Goal: Task Accomplishment & Management: Use online tool/utility

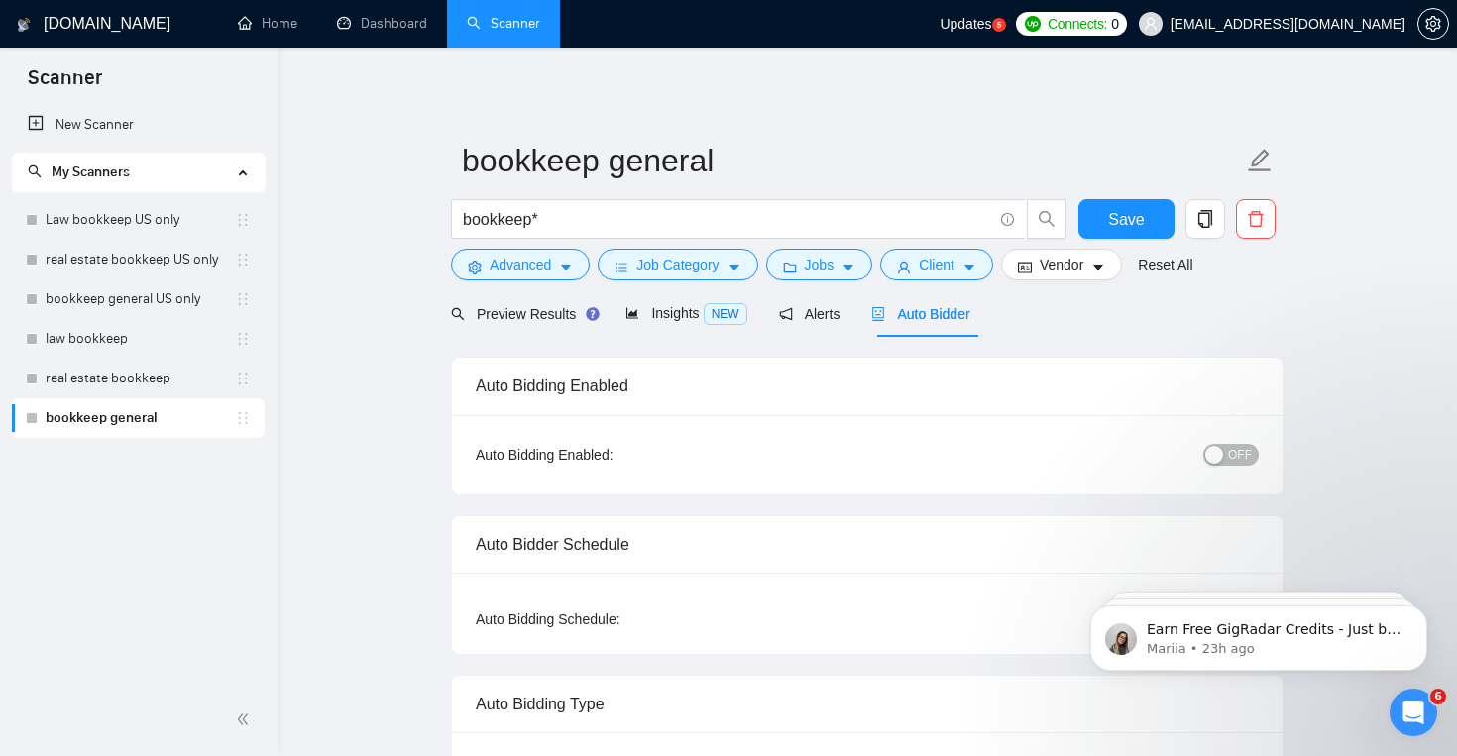
click at [139, 213] on link "Law bookkeep US only" at bounding box center [140, 220] width 189 height 40
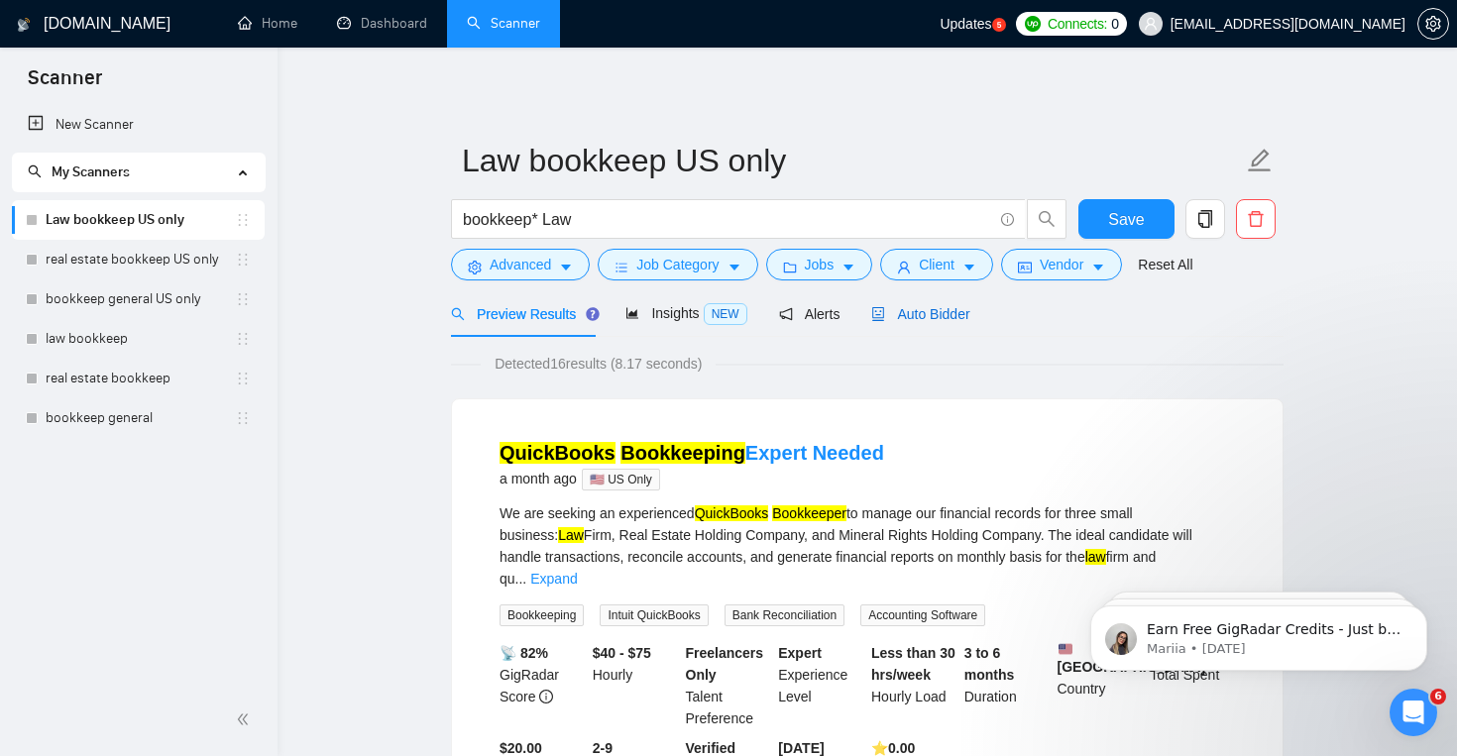
click at [920, 322] on div "Auto Bidder" at bounding box center [920, 314] width 98 height 22
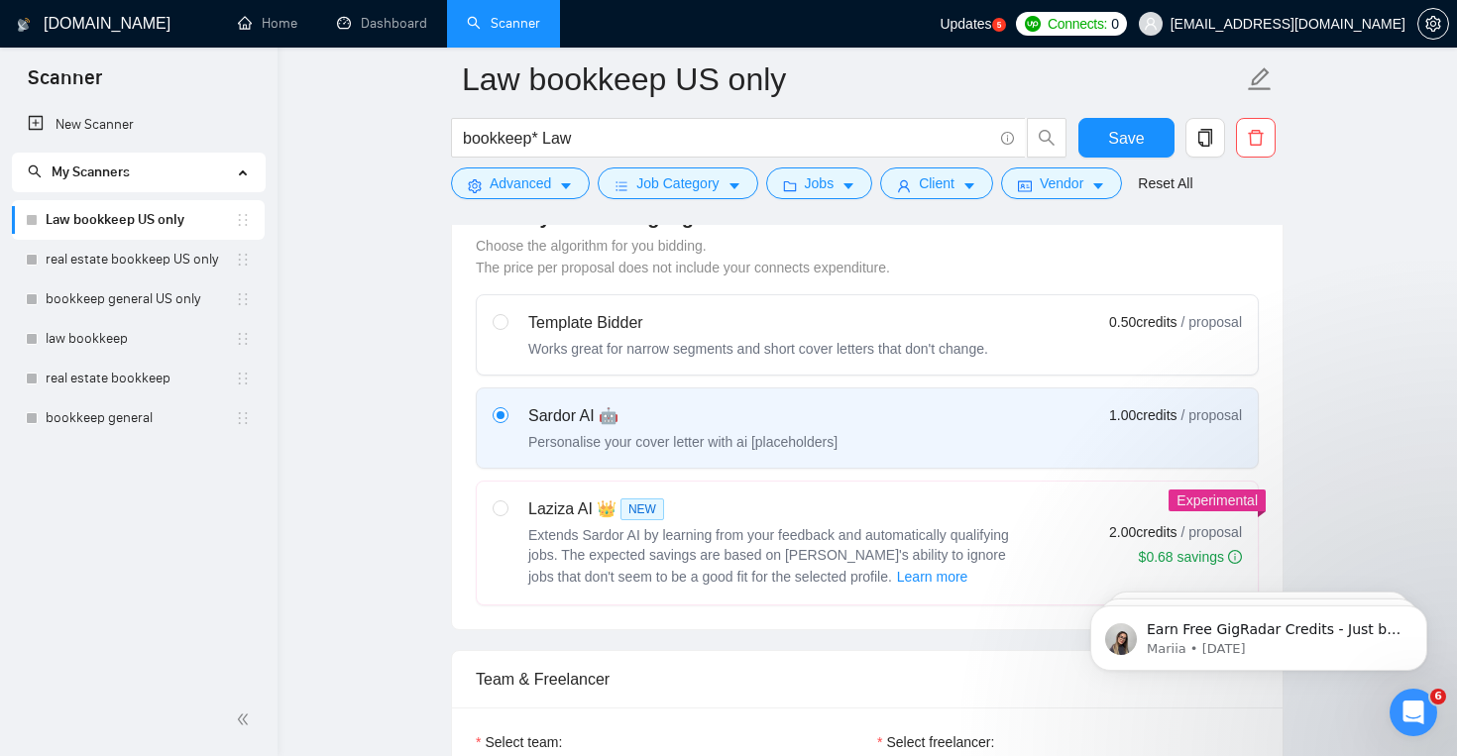
scroll to position [574, 0]
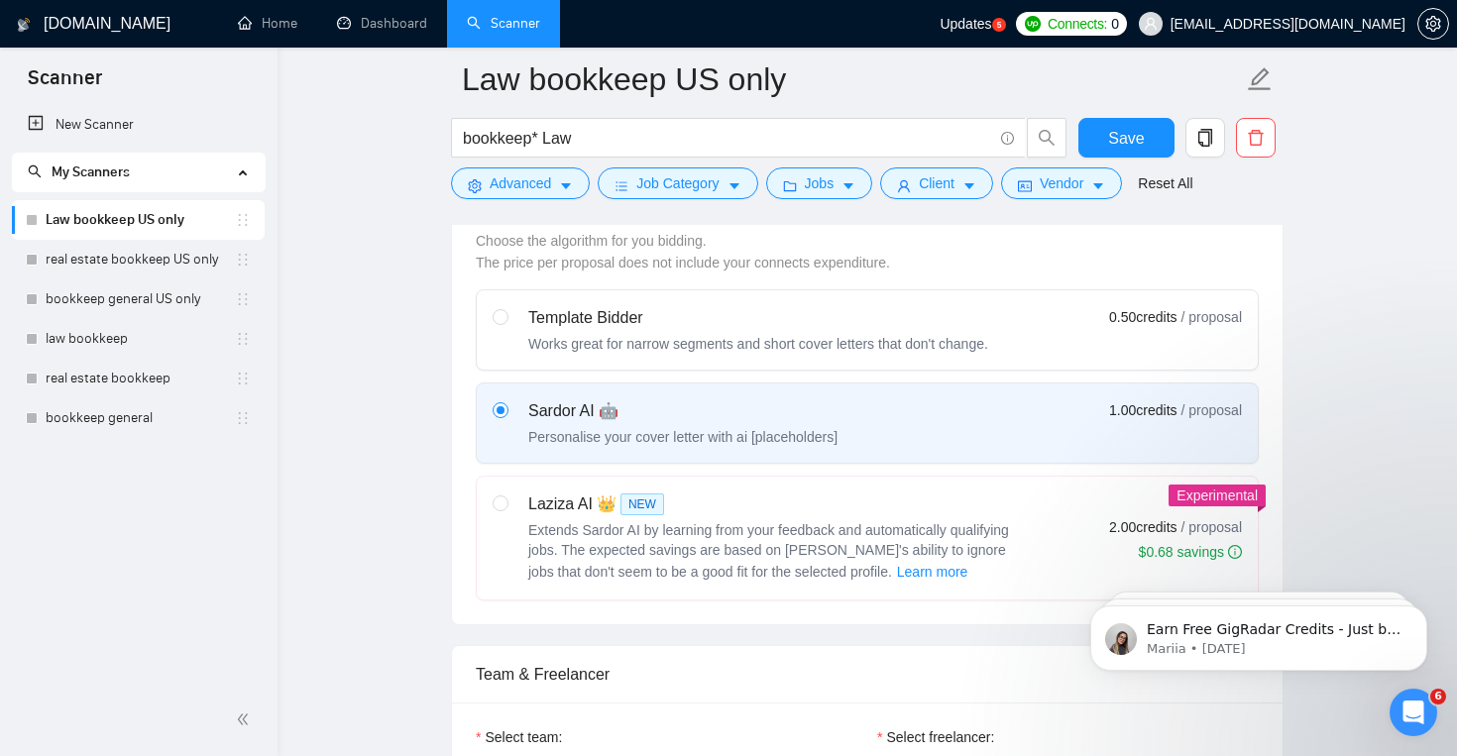
click at [863, 515] on div "Laziza AI 👑 NEW" at bounding box center [776, 505] width 496 height 24
click at [507, 510] on input "radio" at bounding box center [500, 503] width 14 height 14
radio input "true"
radio input "false"
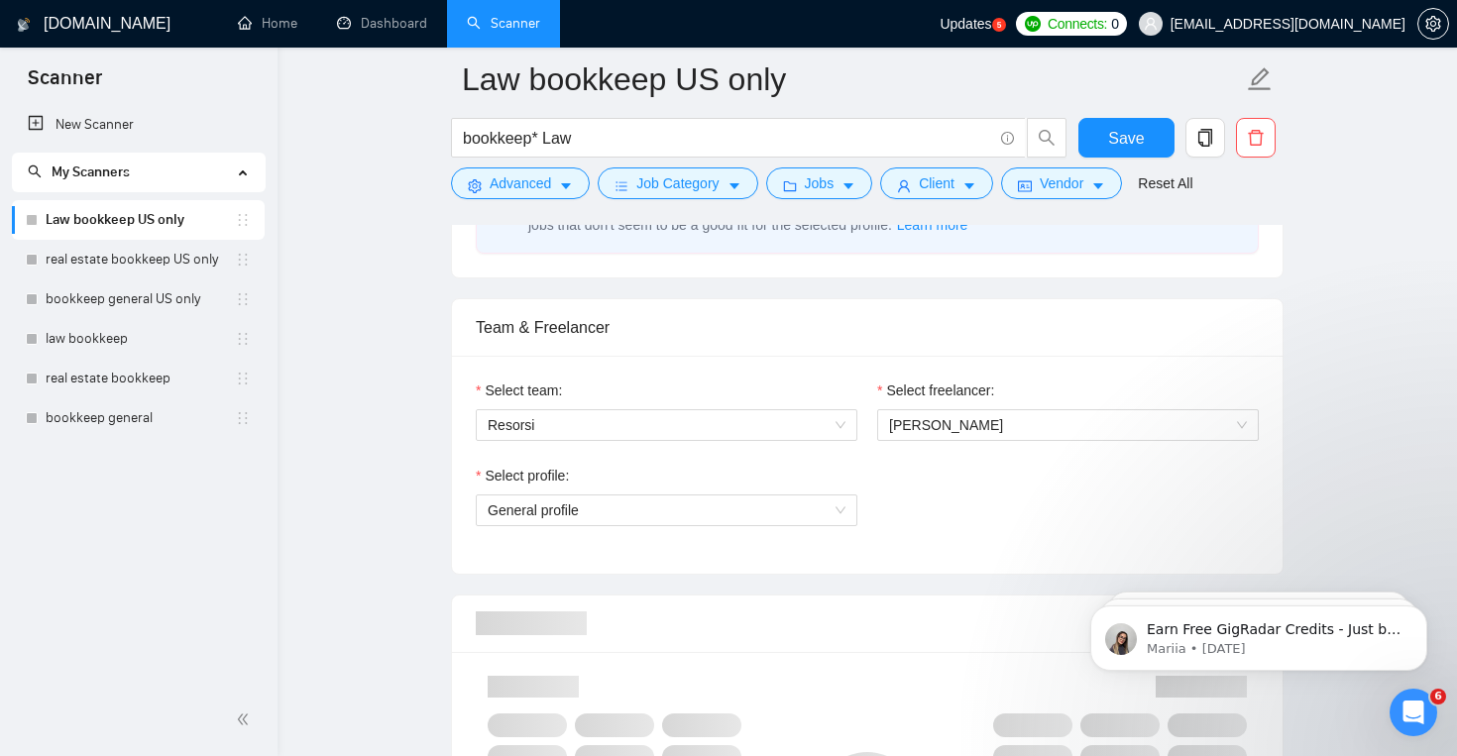
scroll to position [922, 0]
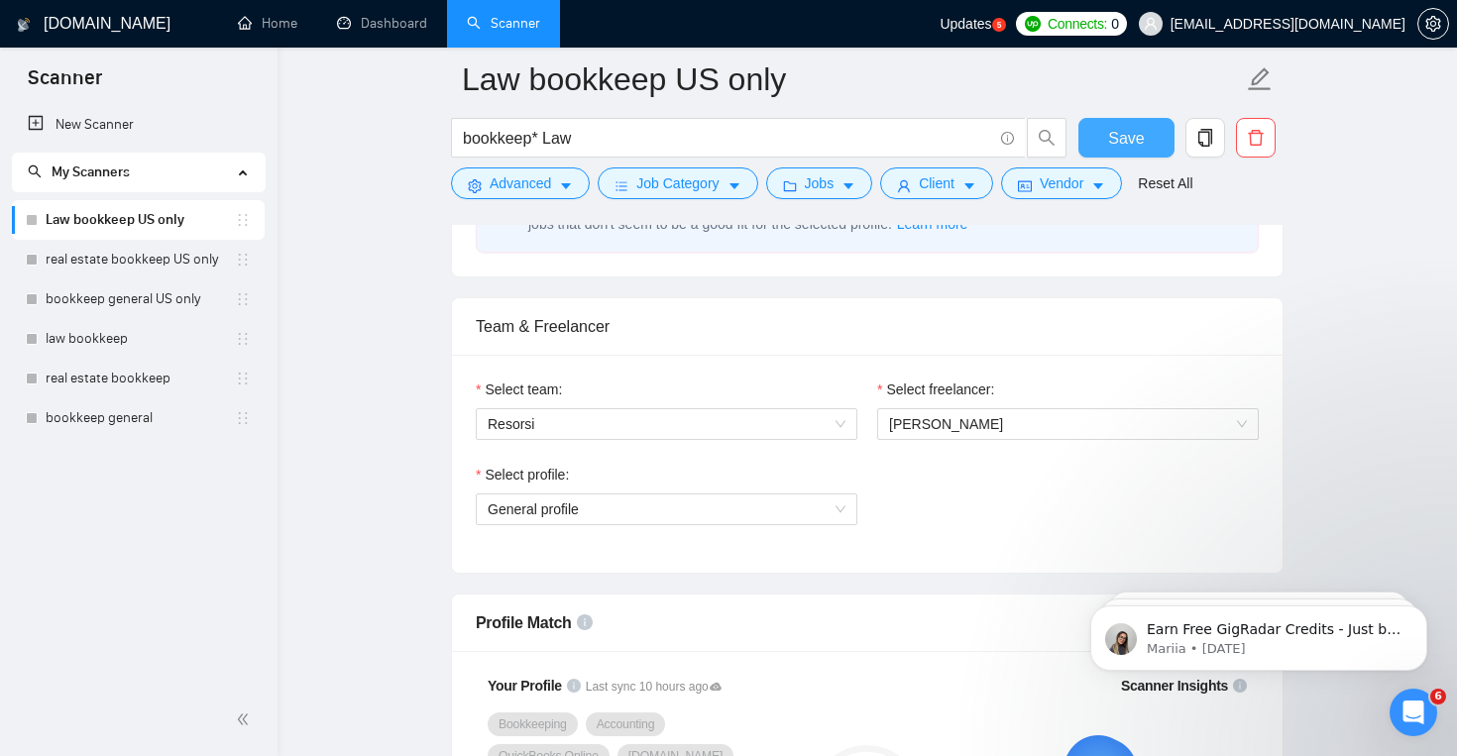
click at [1133, 155] on button "Save" at bounding box center [1127, 138] width 96 height 40
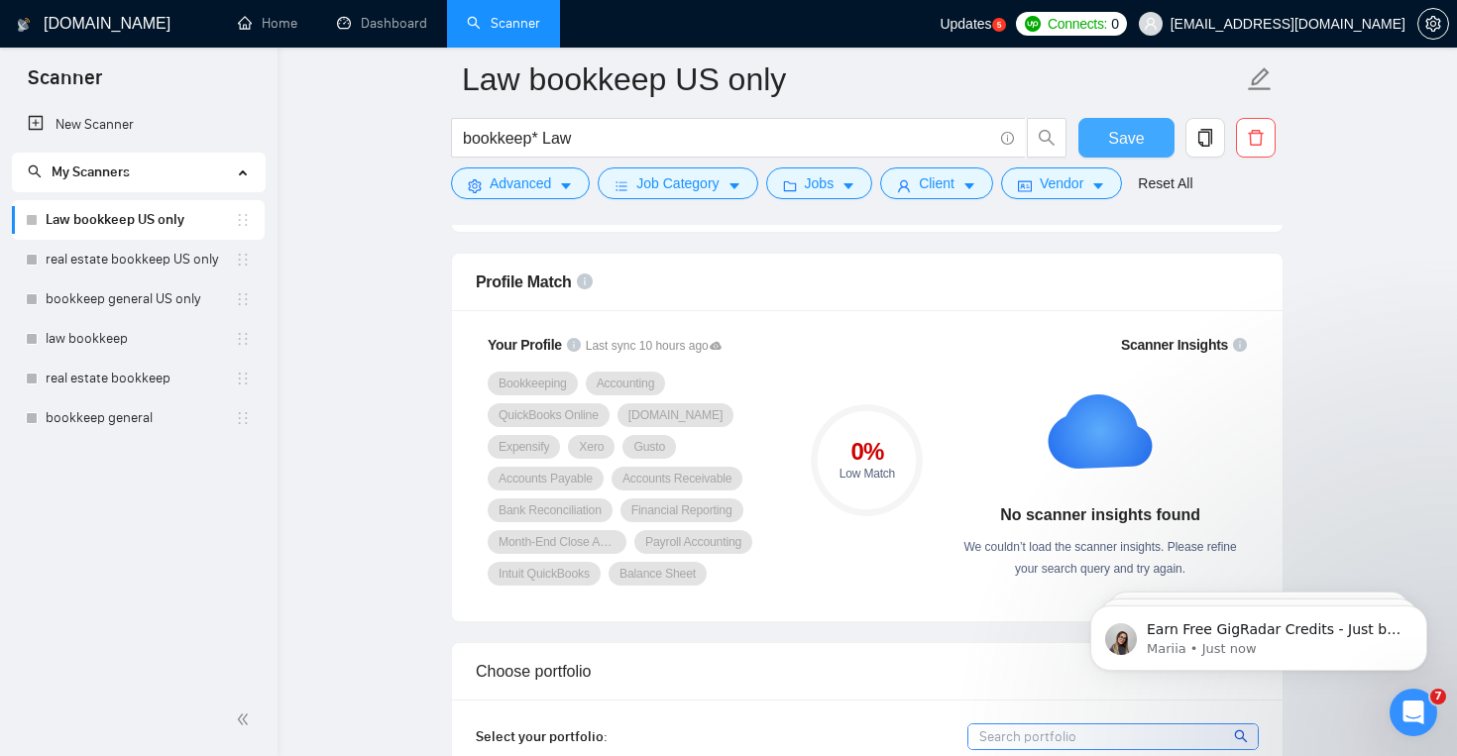
scroll to position [1274, 0]
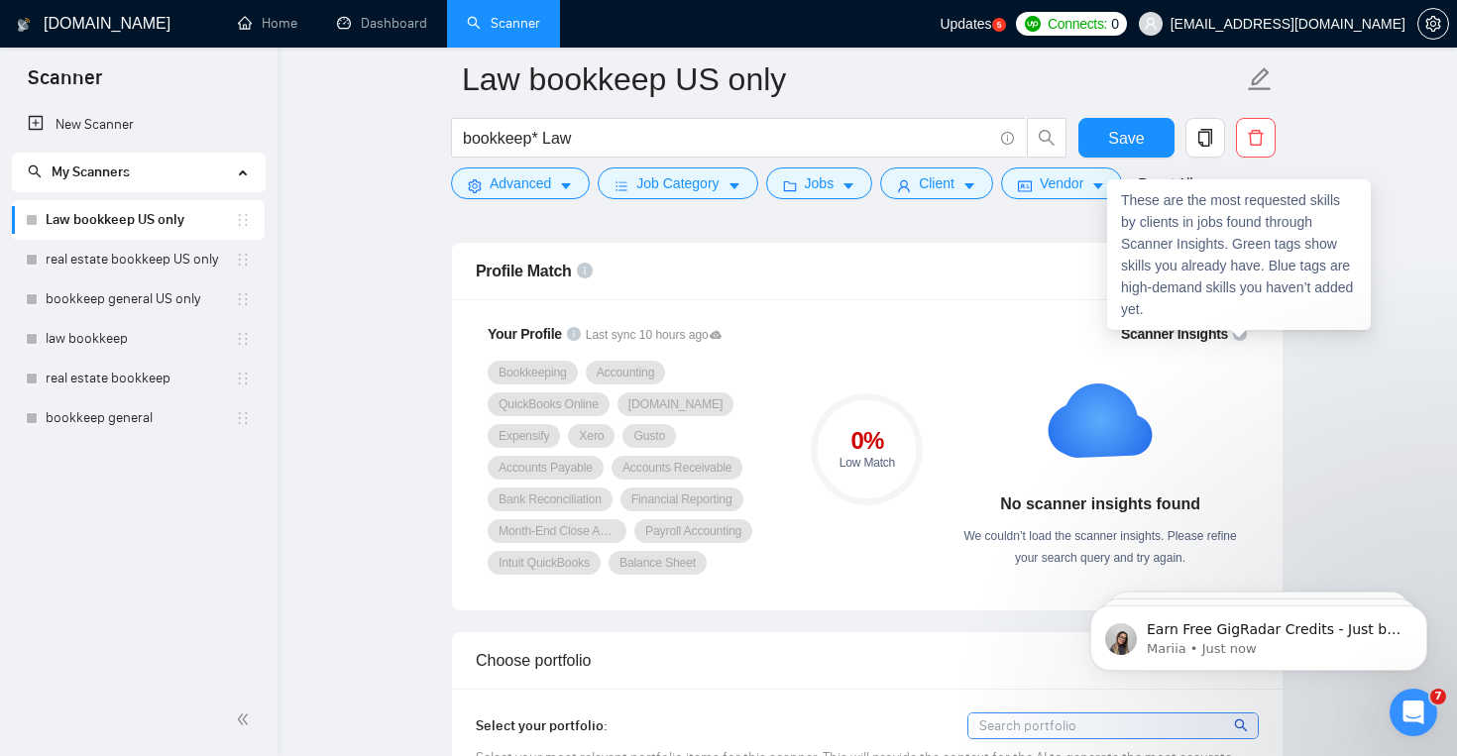
click at [1238, 336] on icon "info-circle" at bounding box center [1240, 334] width 14 height 14
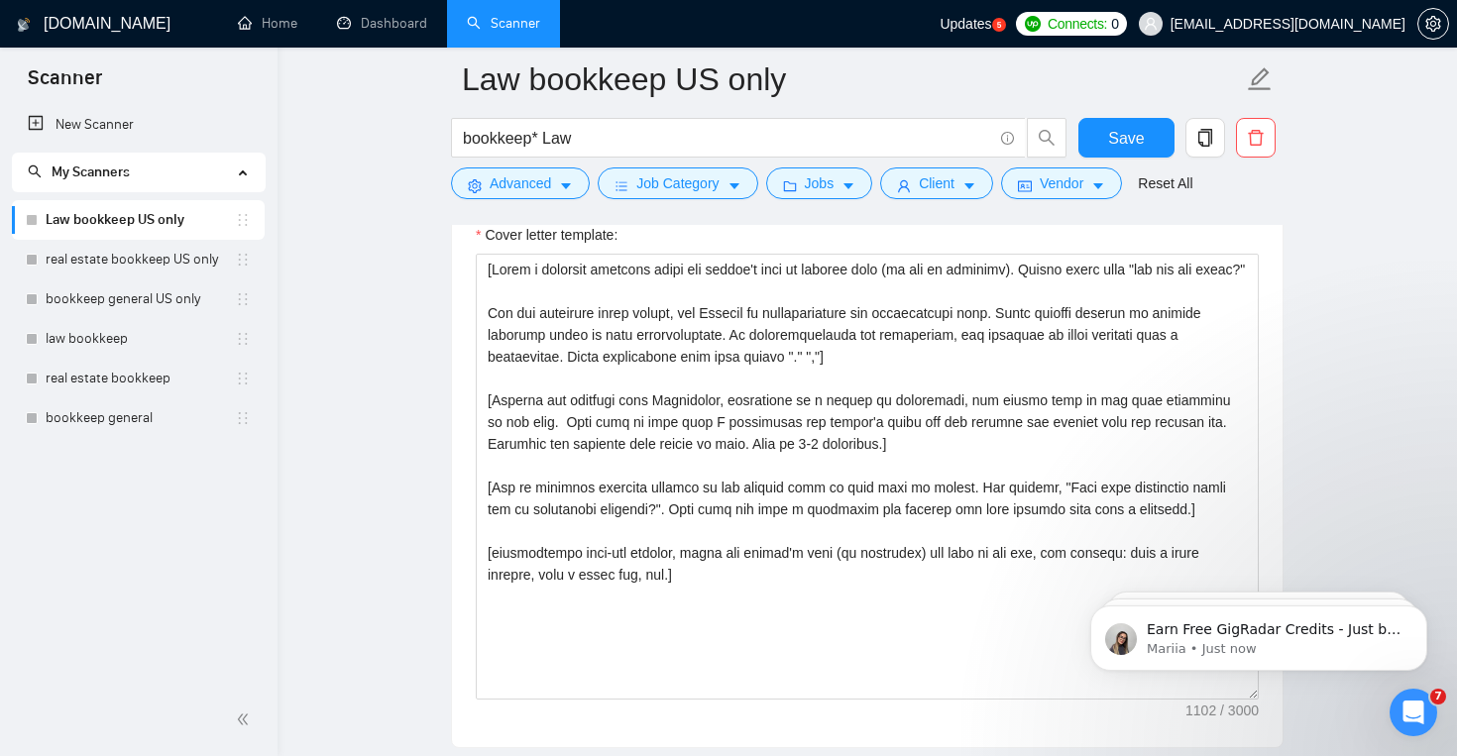
scroll to position [2148, 0]
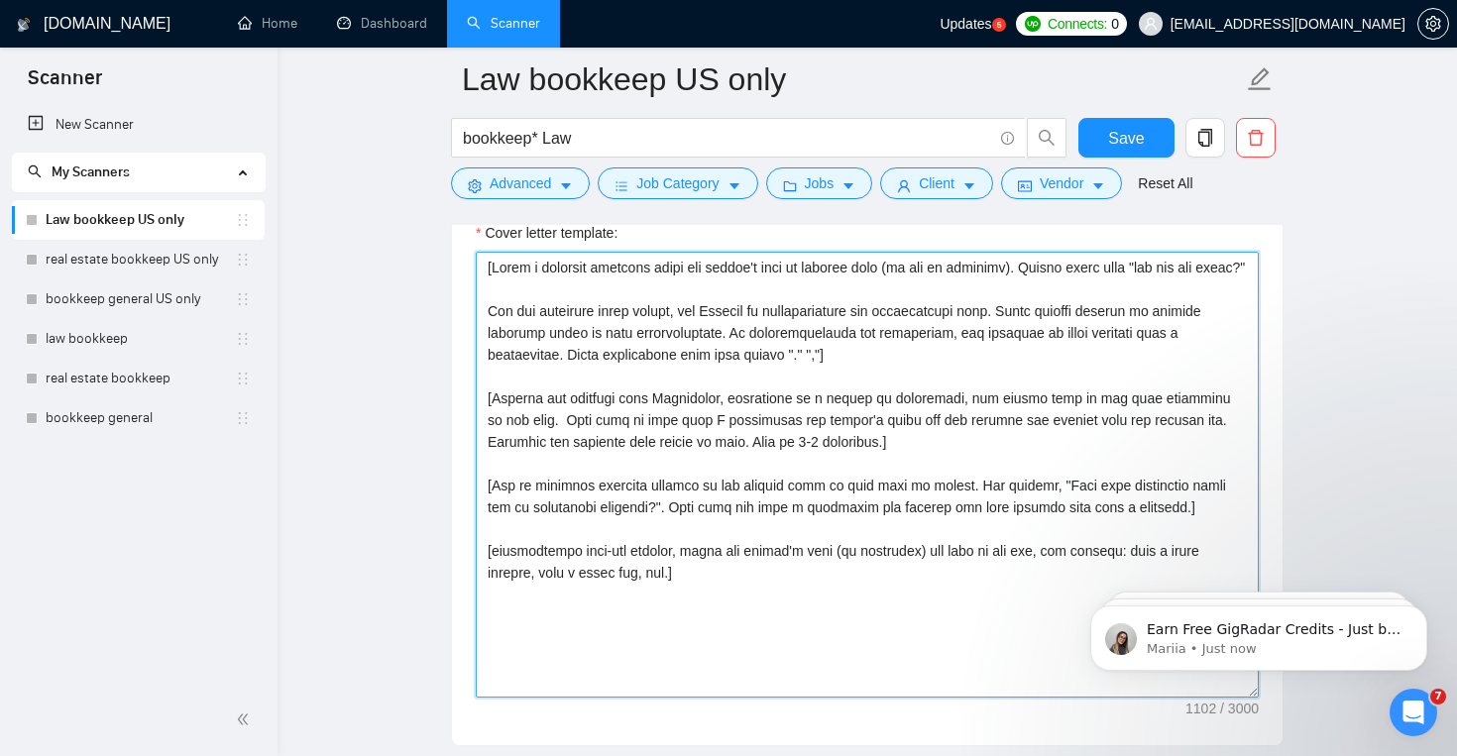
click at [648, 286] on textarea "Cover letter template:" at bounding box center [867, 475] width 783 height 446
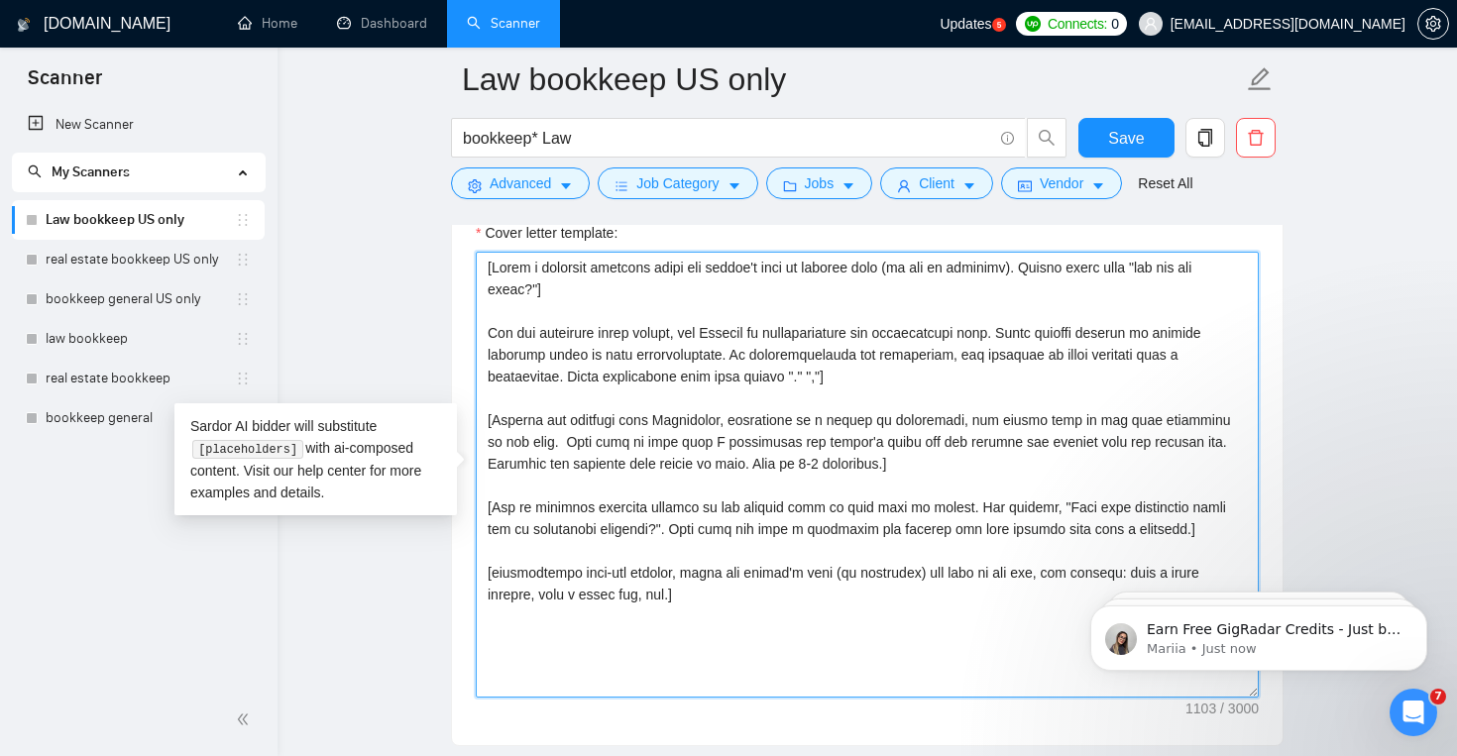
click at [486, 326] on textarea "Cover letter template:" at bounding box center [867, 475] width 783 height 446
type textarea "[Write a personal greeting using the client's name or company name (if any is p…"
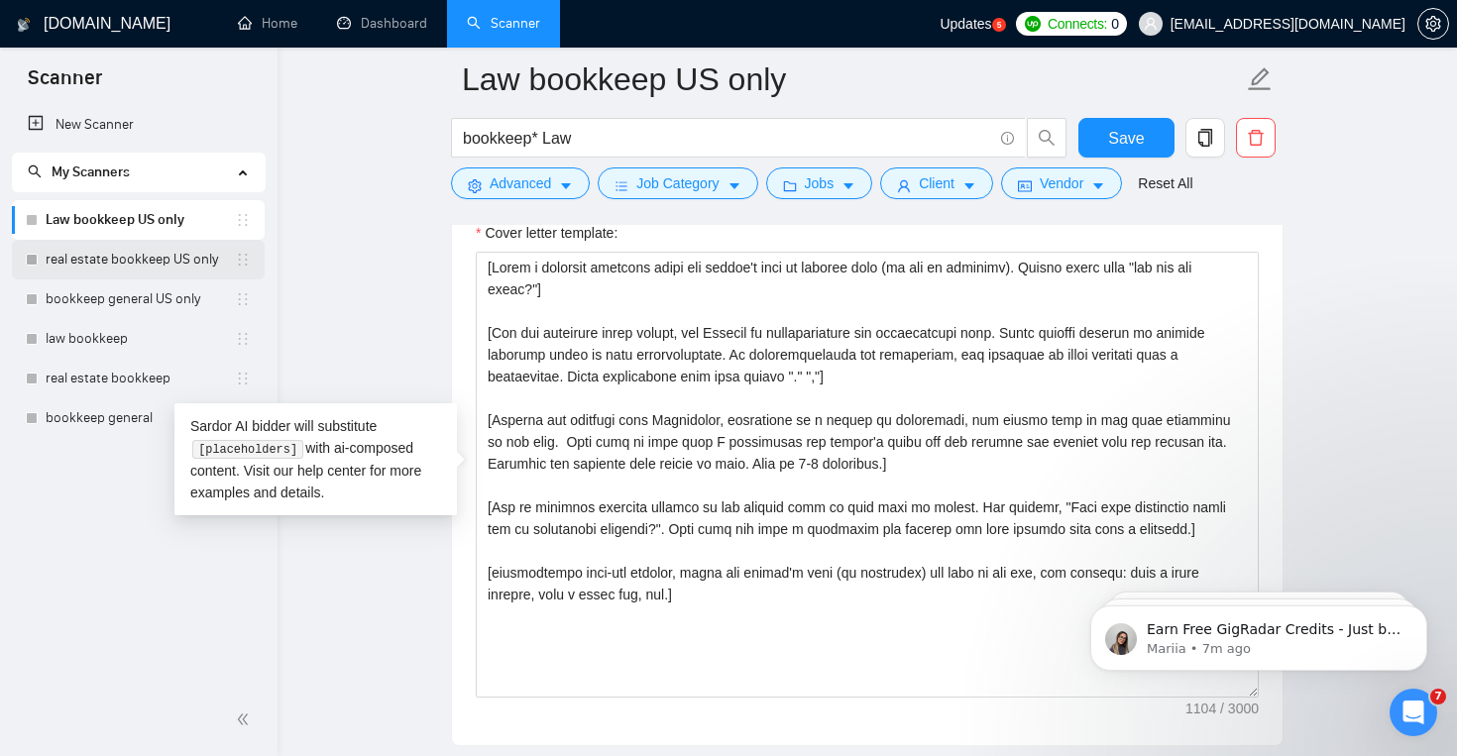
click at [169, 254] on link "real estate bookkeep US only" at bounding box center [140, 260] width 189 height 40
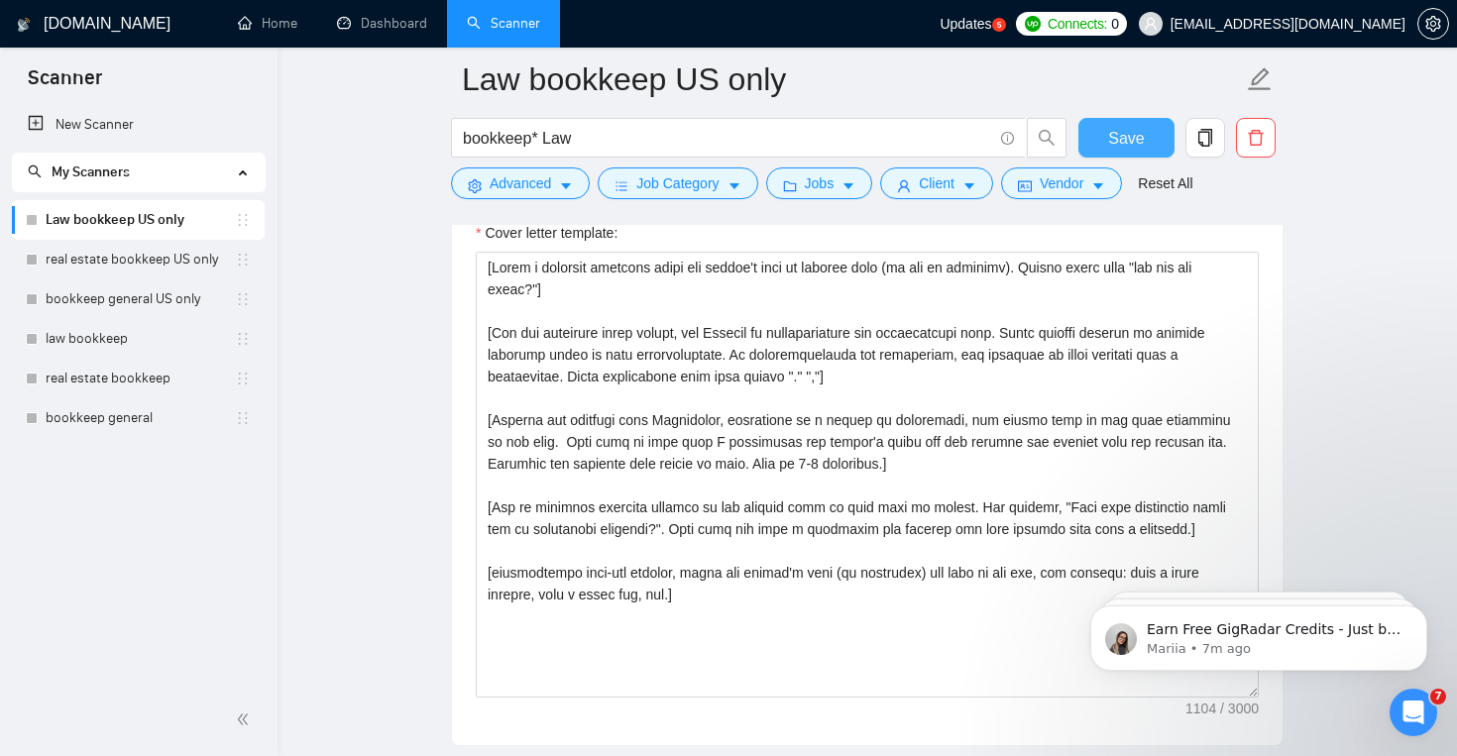
click at [1102, 127] on button "Save" at bounding box center [1127, 138] width 96 height 40
click at [177, 256] on link "real estate bookkeep US only" at bounding box center [140, 260] width 189 height 40
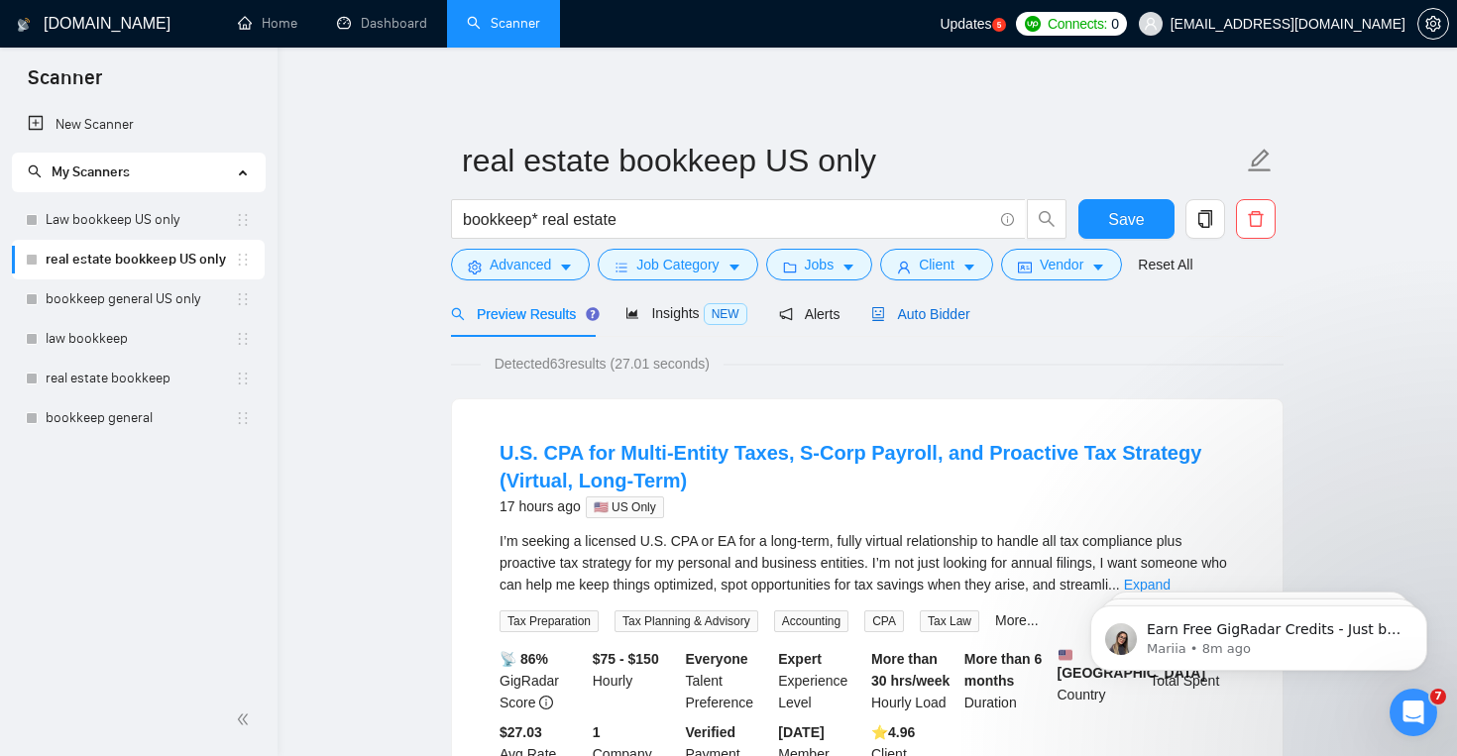
click at [959, 318] on span "Auto Bidder" at bounding box center [920, 314] width 98 height 16
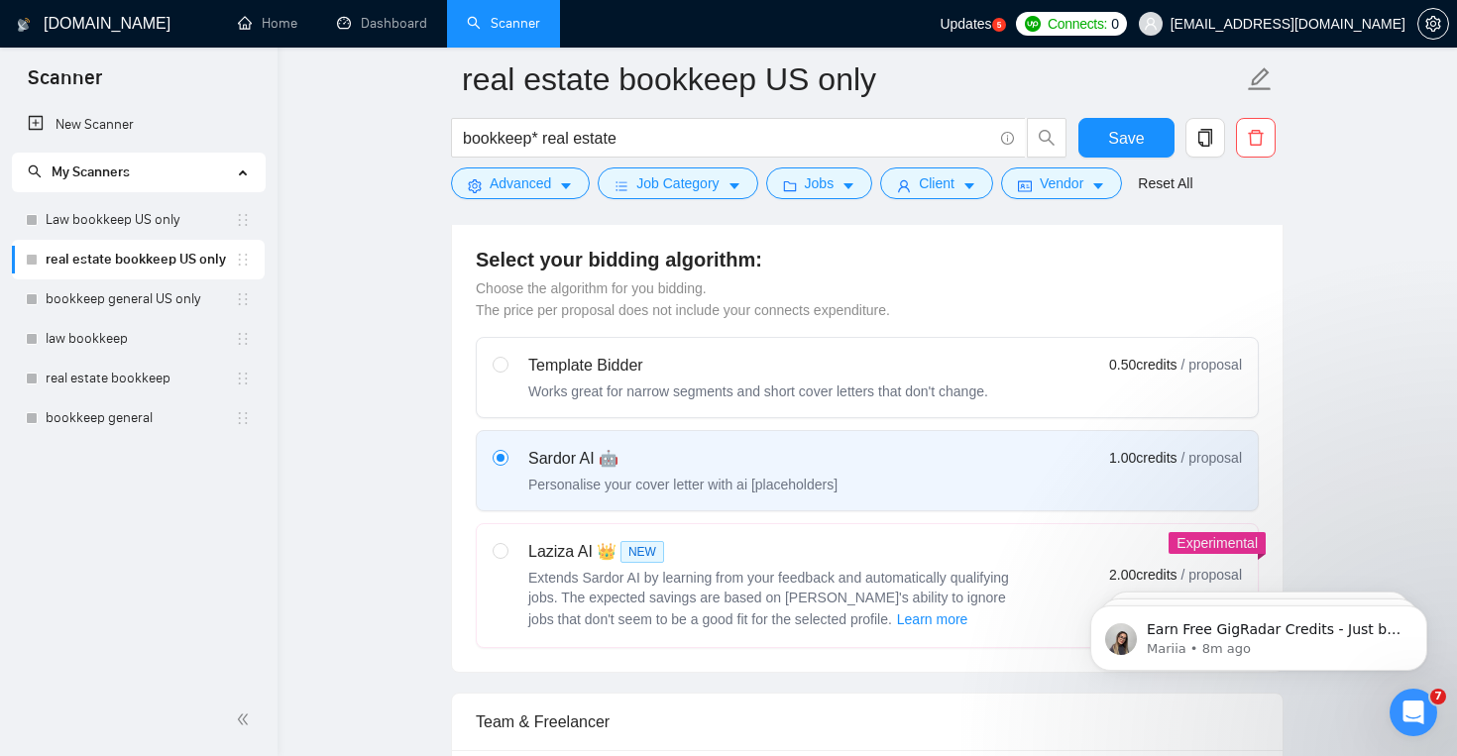
scroll to position [658, 0]
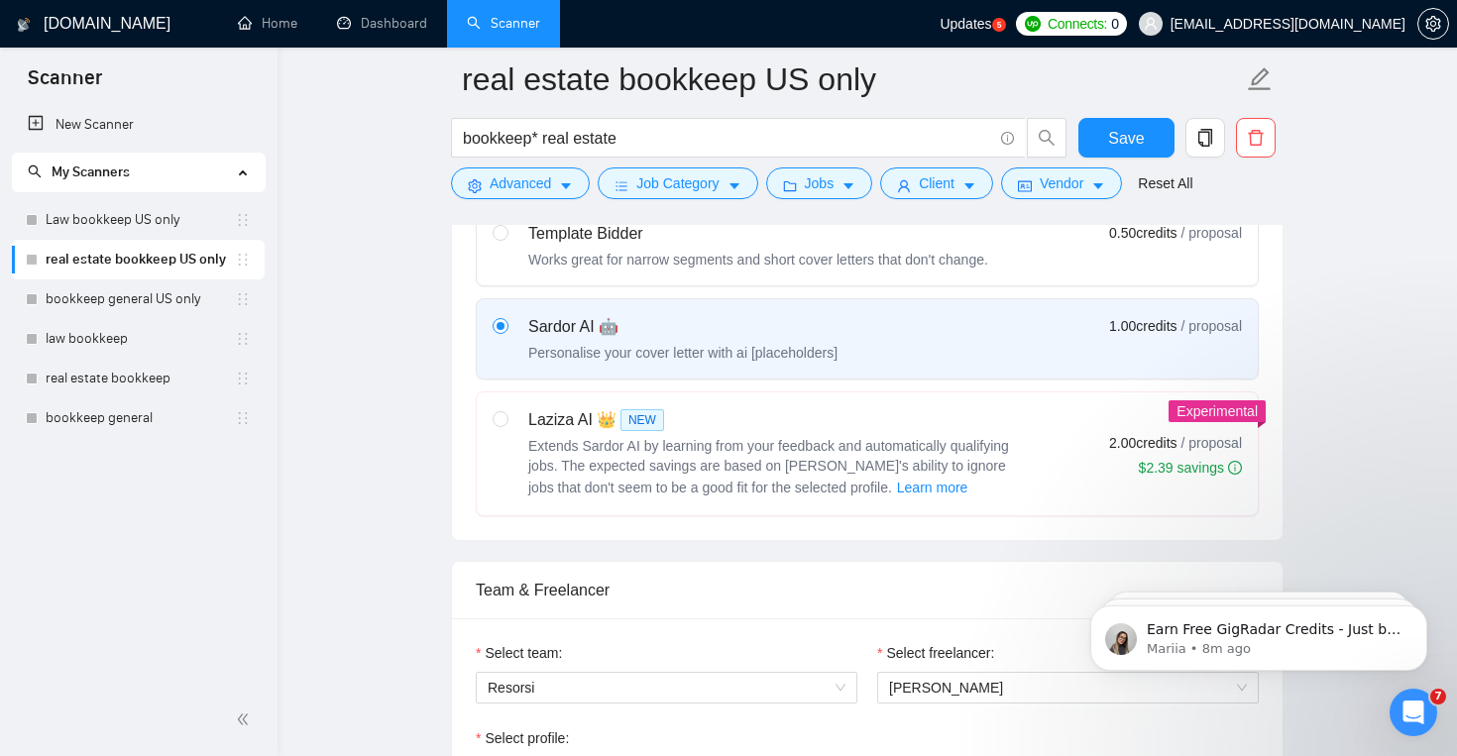
click at [925, 430] on div "Laziza AI 👑 NEW" at bounding box center [776, 420] width 496 height 24
click at [507, 425] on input "radio" at bounding box center [500, 418] width 14 height 14
radio input "true"
radio input "false"
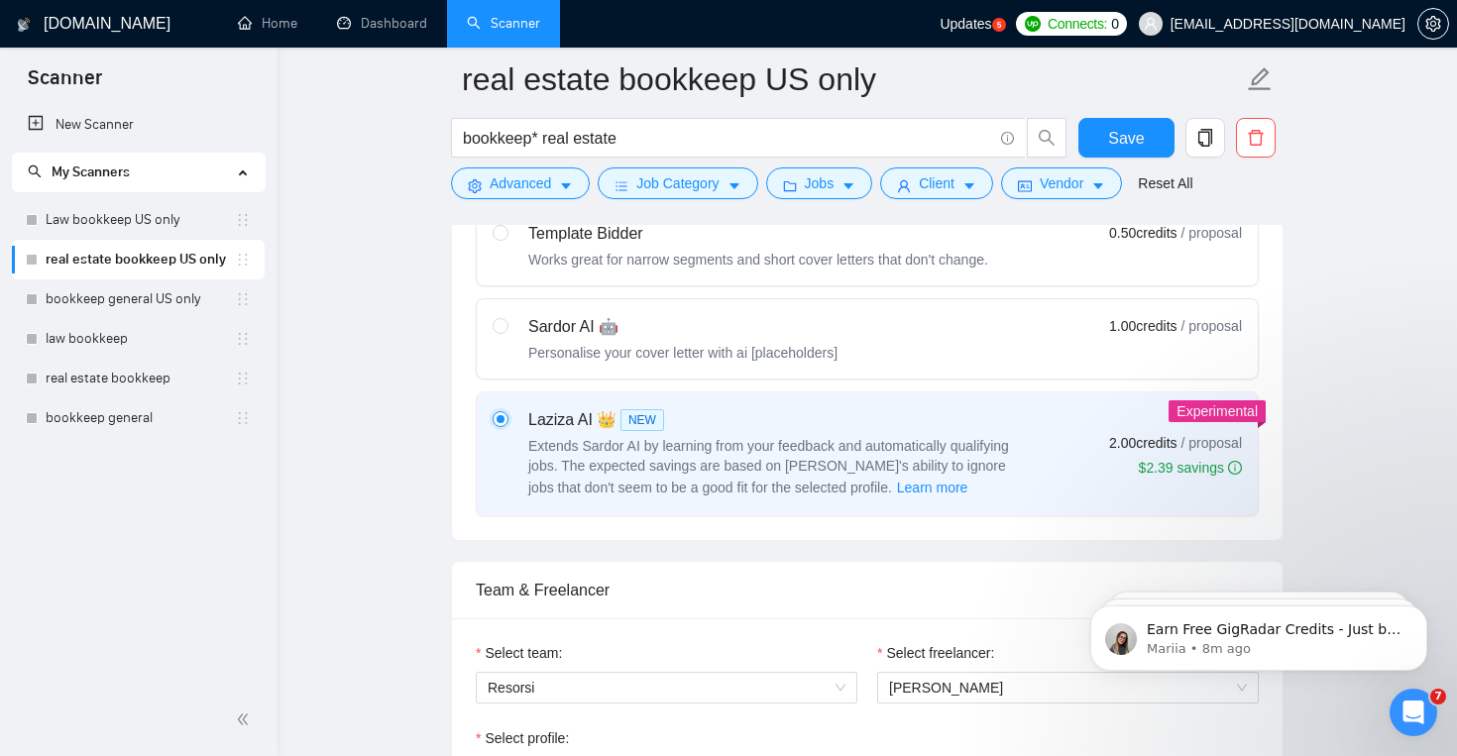
scroll to position [668, 0]
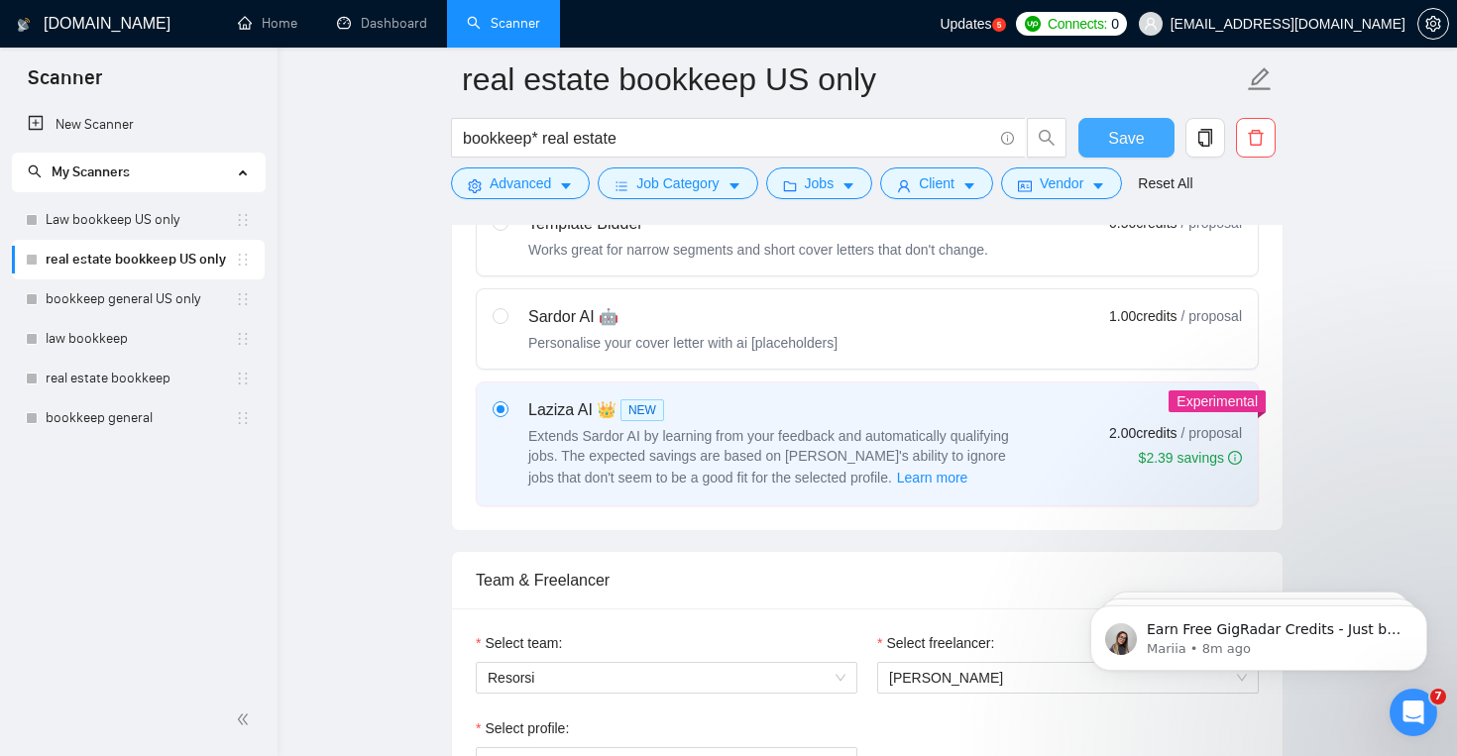
click at [1090, 140] on button "Save" at bounding box center [1127, 138] width 96 height 40
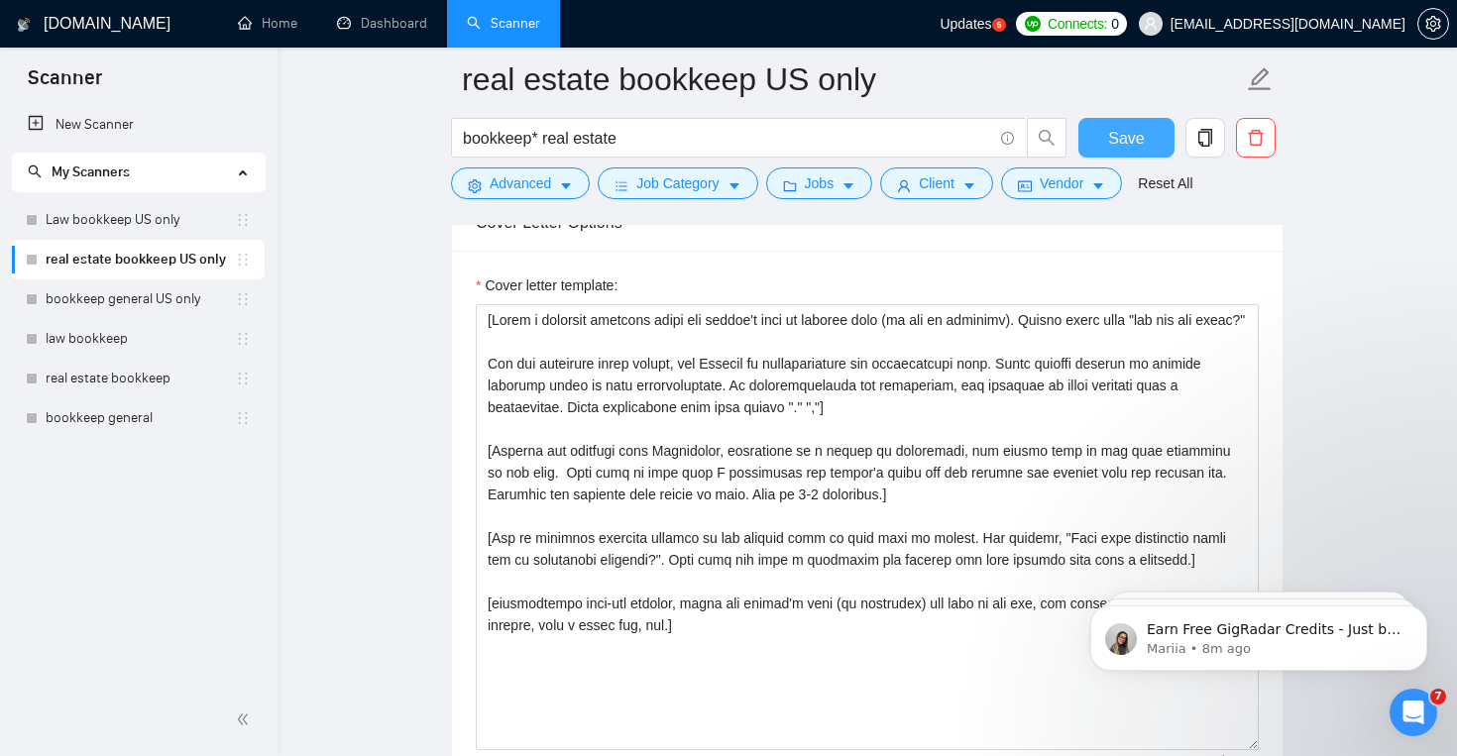
scroll to position [2125, 0]
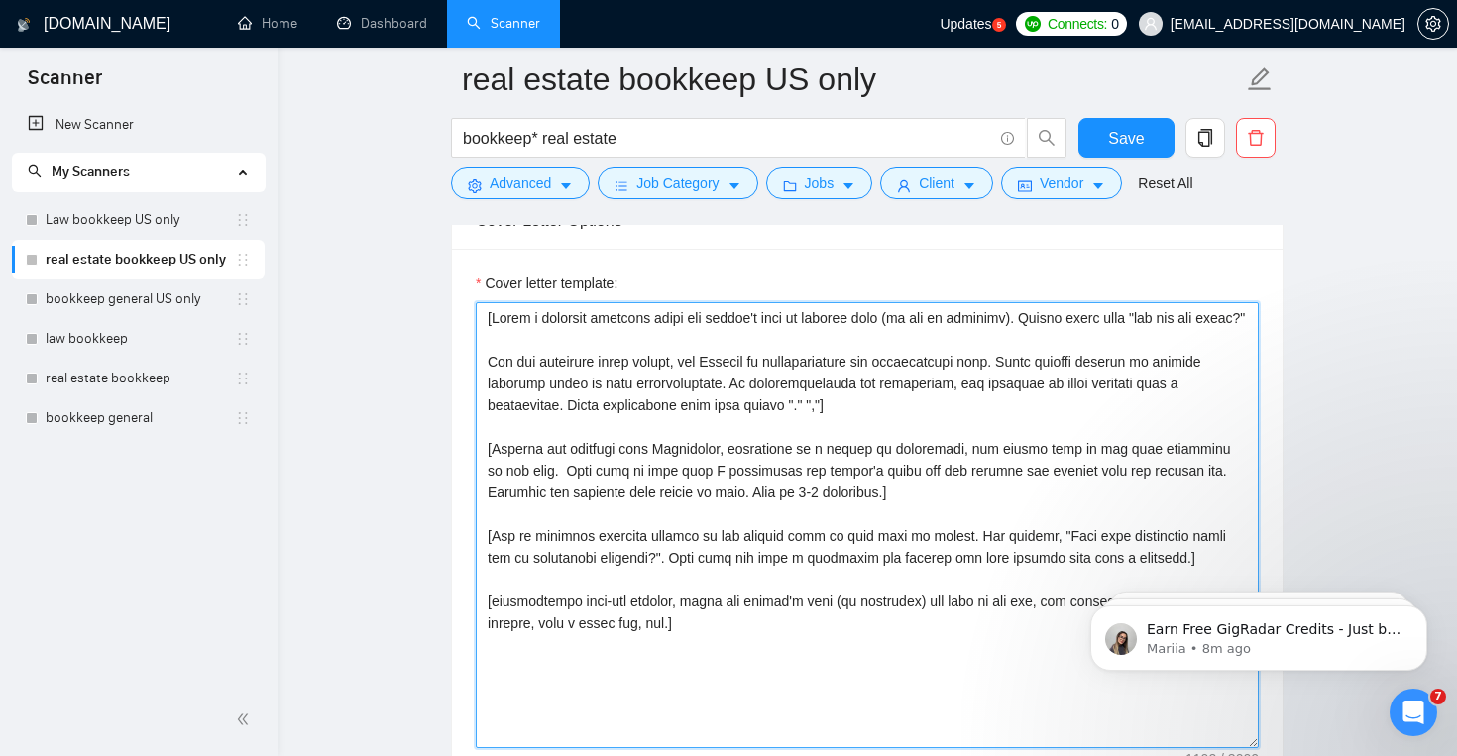
click at [727, 351] on textarea "Cover letter template:" at bounding box center [867, 525] width 783 height 446
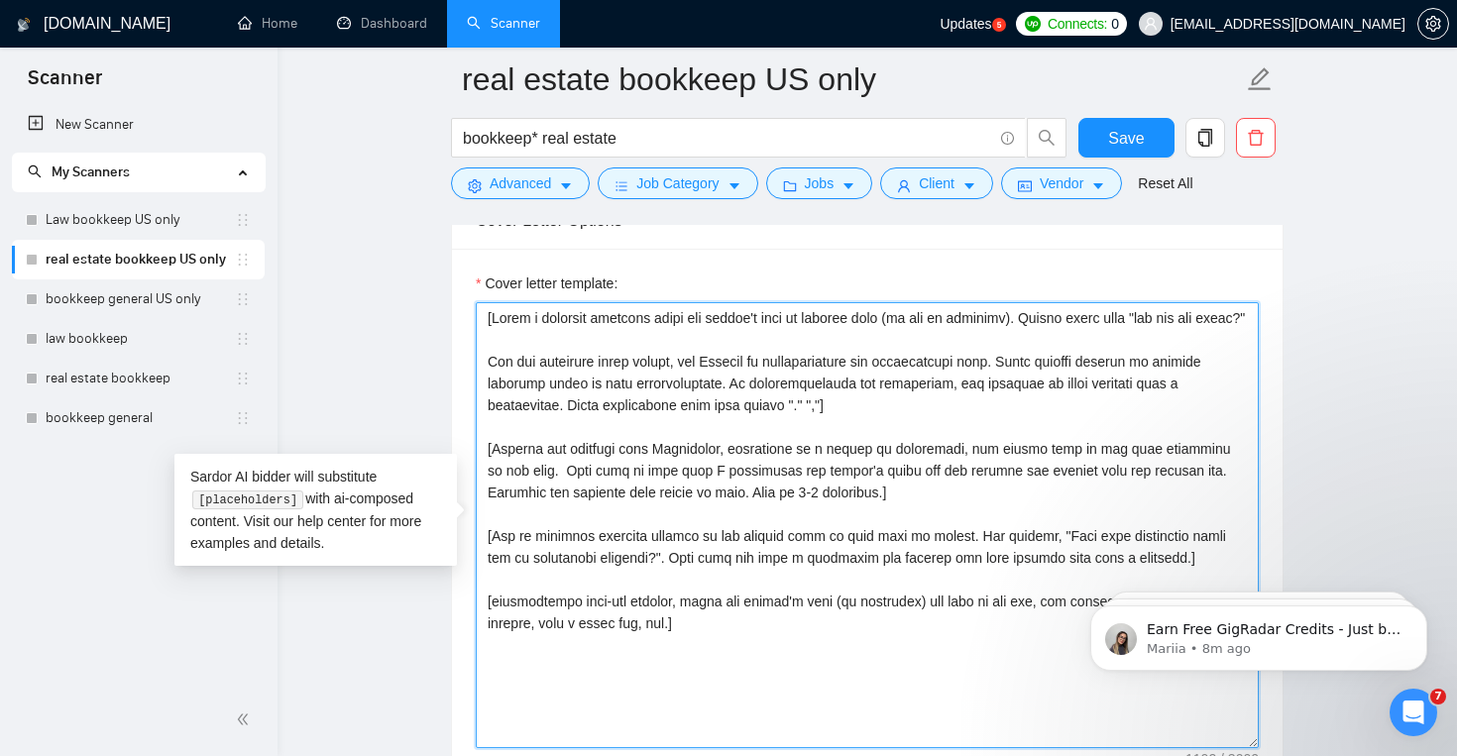
click at [707, 341] on textarea "Cover letter template:" at bounding box center [867, 525] width 783 height 446
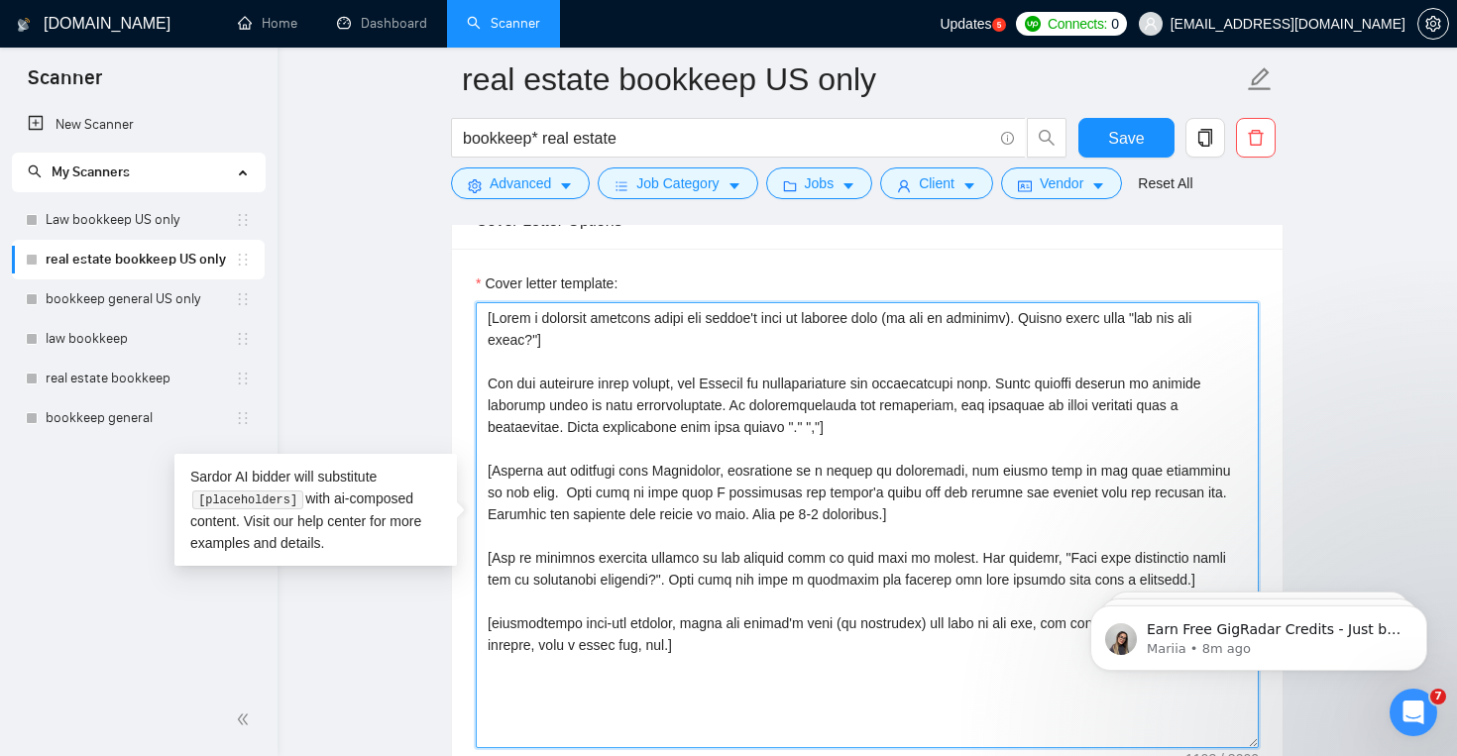
click at [484, 383] on textarea "Cover letter template:" at bounding box center [867, 525] width 783 height 446
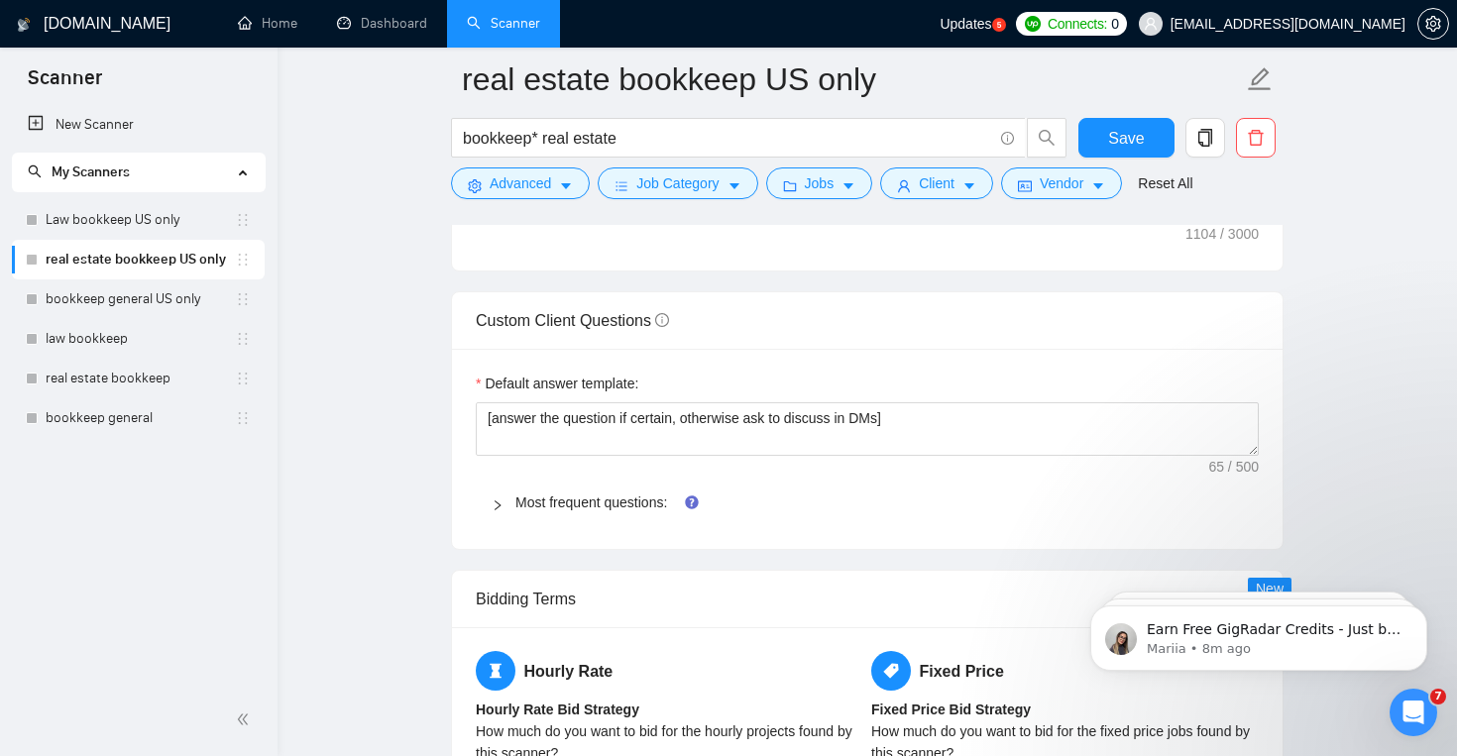
scroll to position [2647, 0]
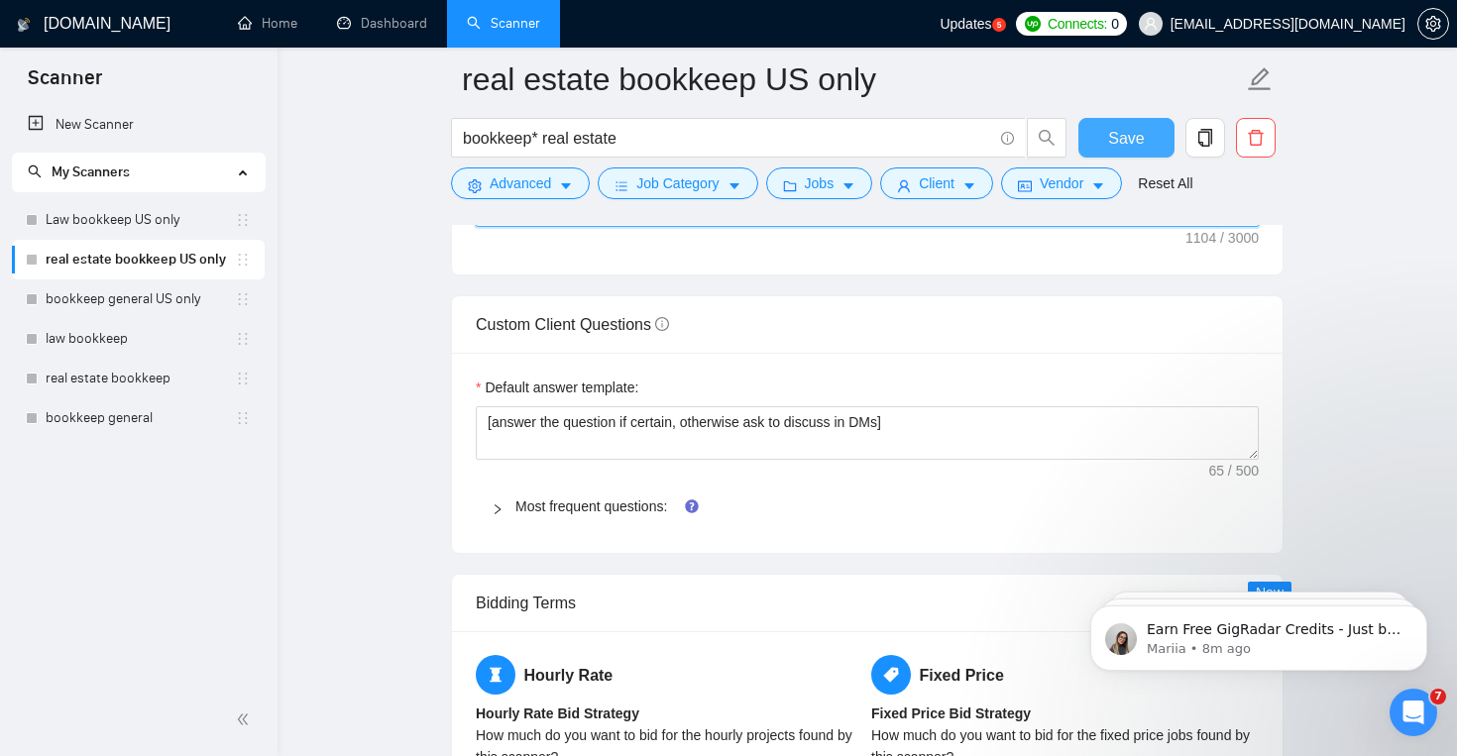
type textarea "[Write a personal greeting using the client's name or company name (if any is p…"
click at [1117, 128] on span "Save" at bounding box center [1126, 138] width 36 height 25
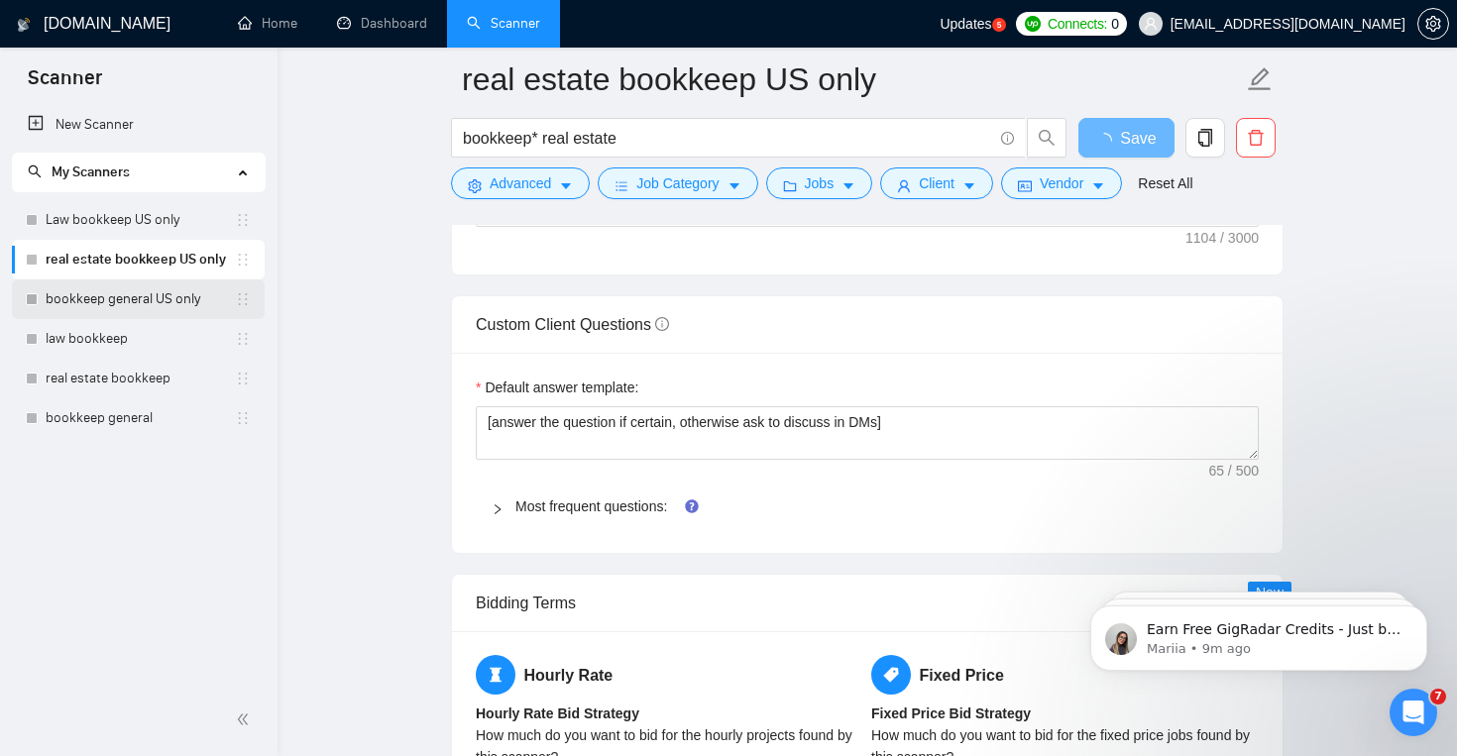
click at [171, 302] on link "bookkeep general US only" at bounding box center [140, 300] width 189 height 40
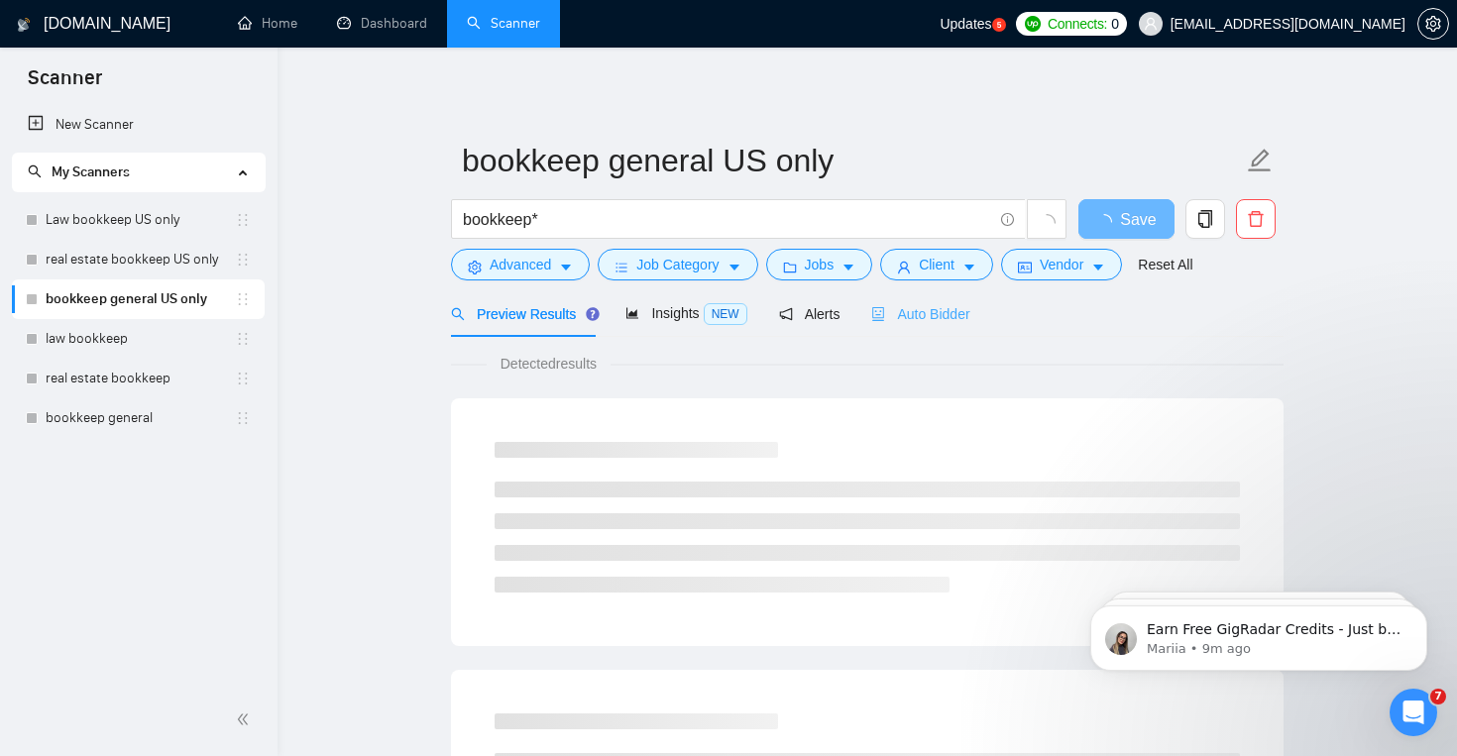
click at [892, 335] on div "Auto Bidder" at bounding box center [920, 313] width 98 height 47
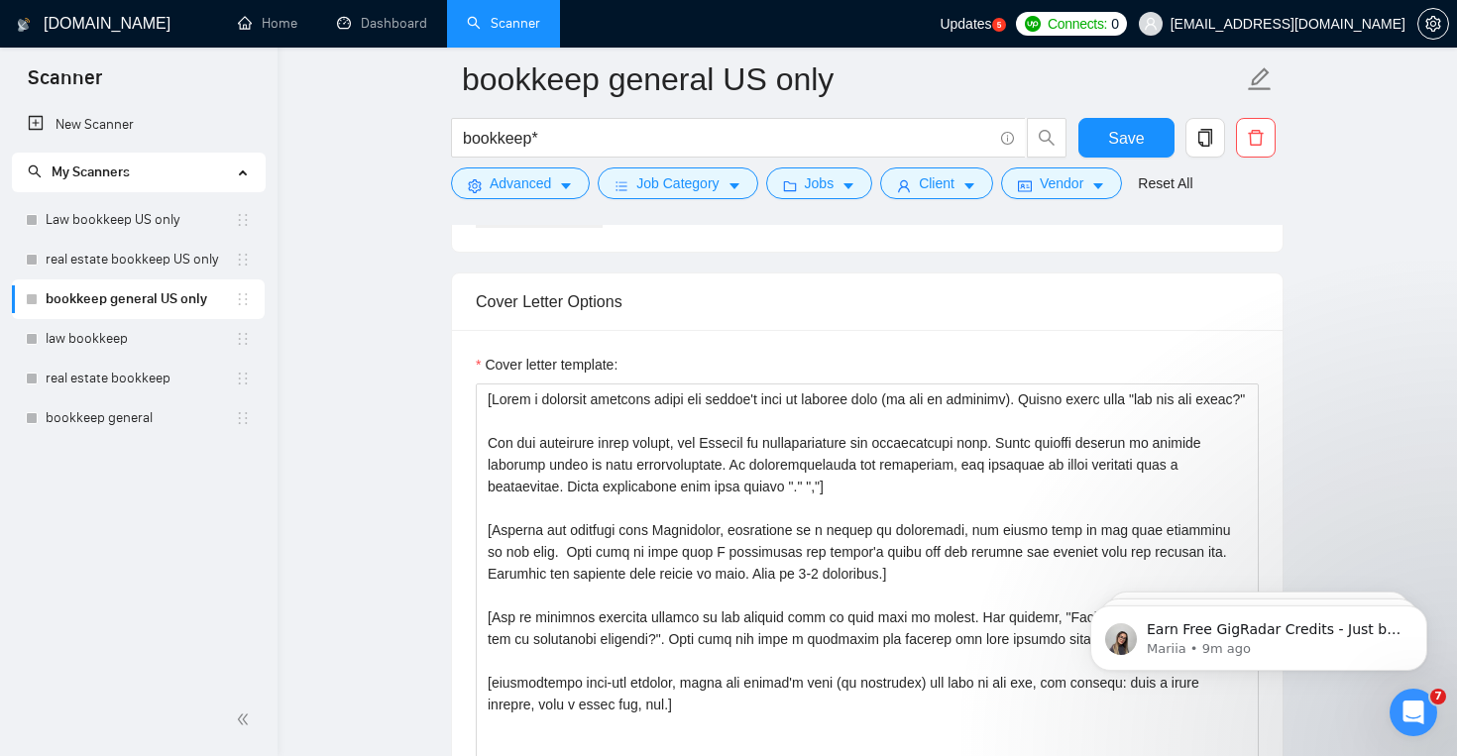
scroll to position [2050, 0]
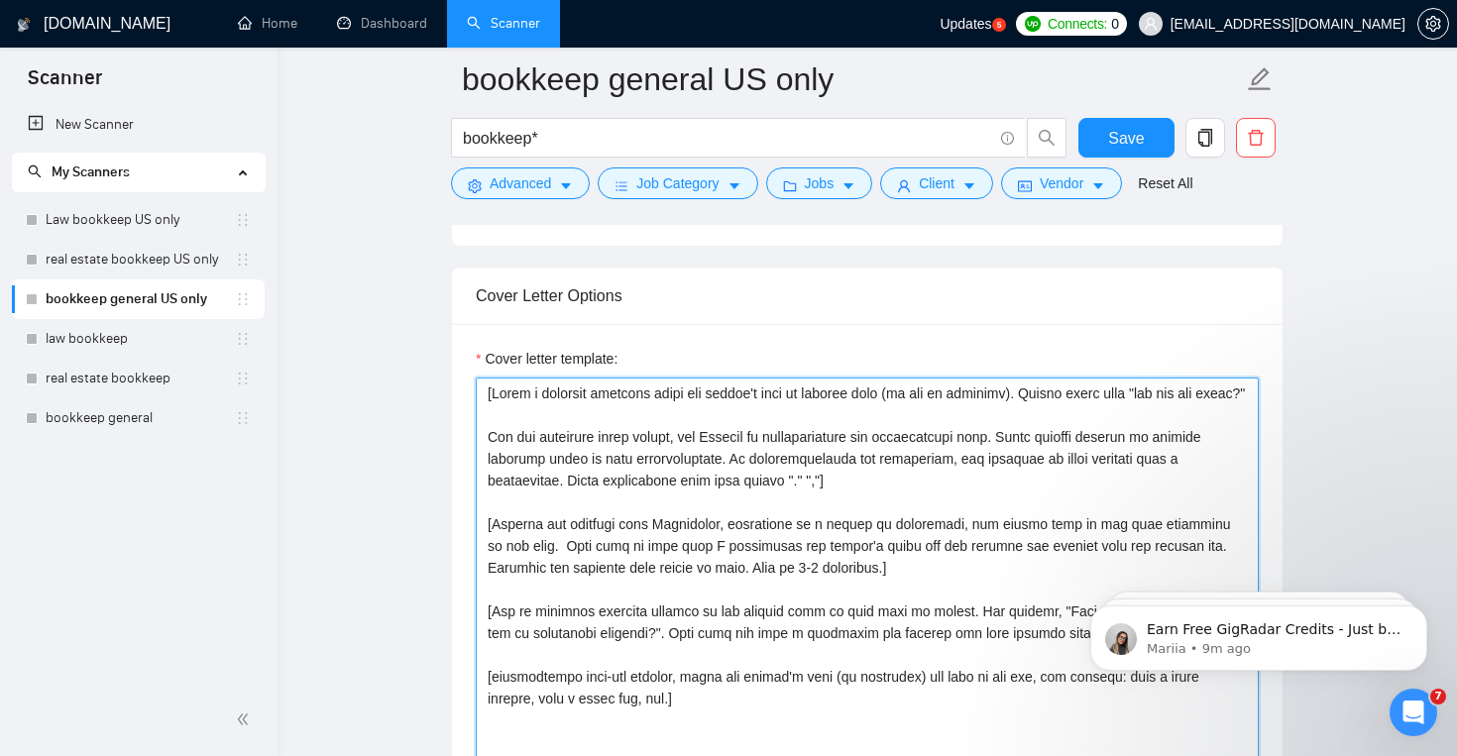
click at [792, 425] on textarea "Cover letter template:" at bounding box center [867, 601] width 783 height 446
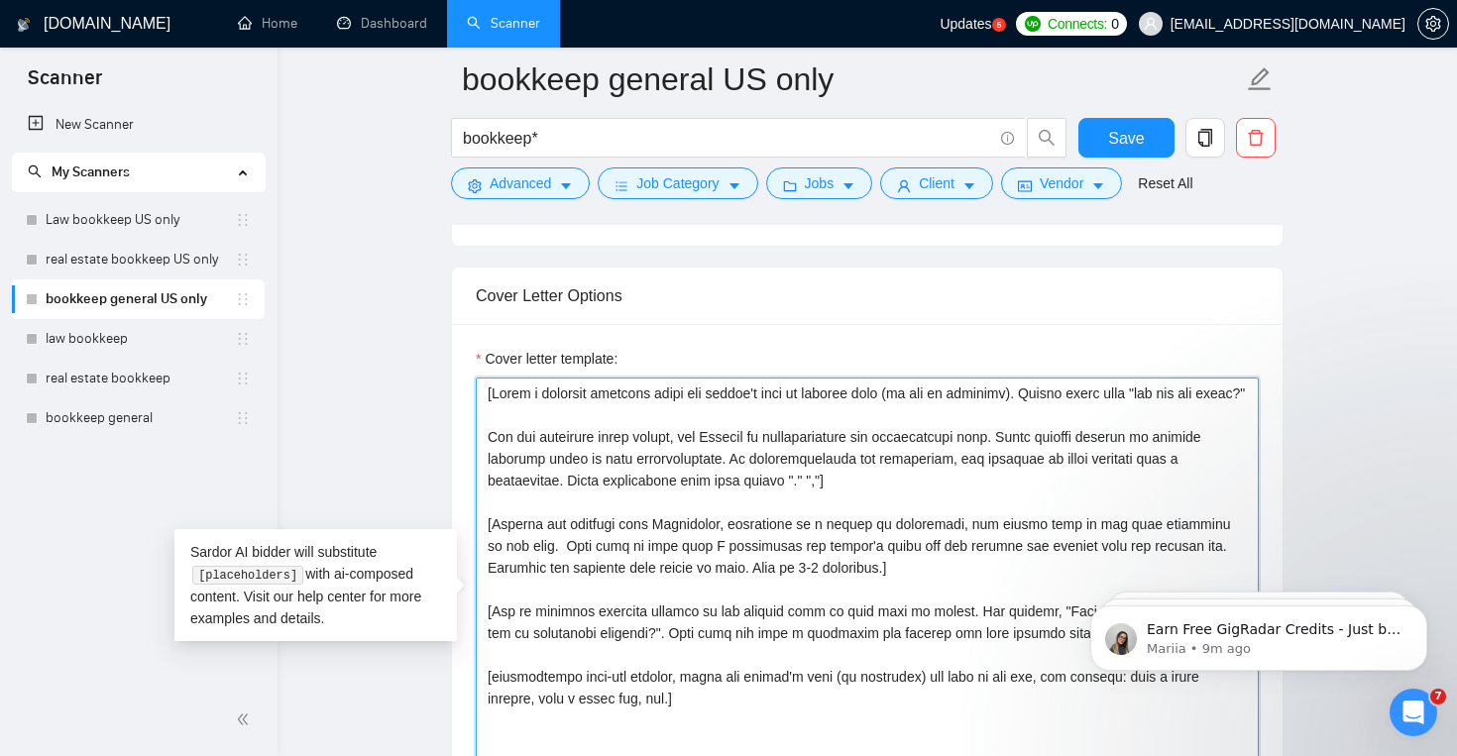
click at [792, 419] on textarea "Cover letter template:" at bounding box center [867, 601] width 783 height 446
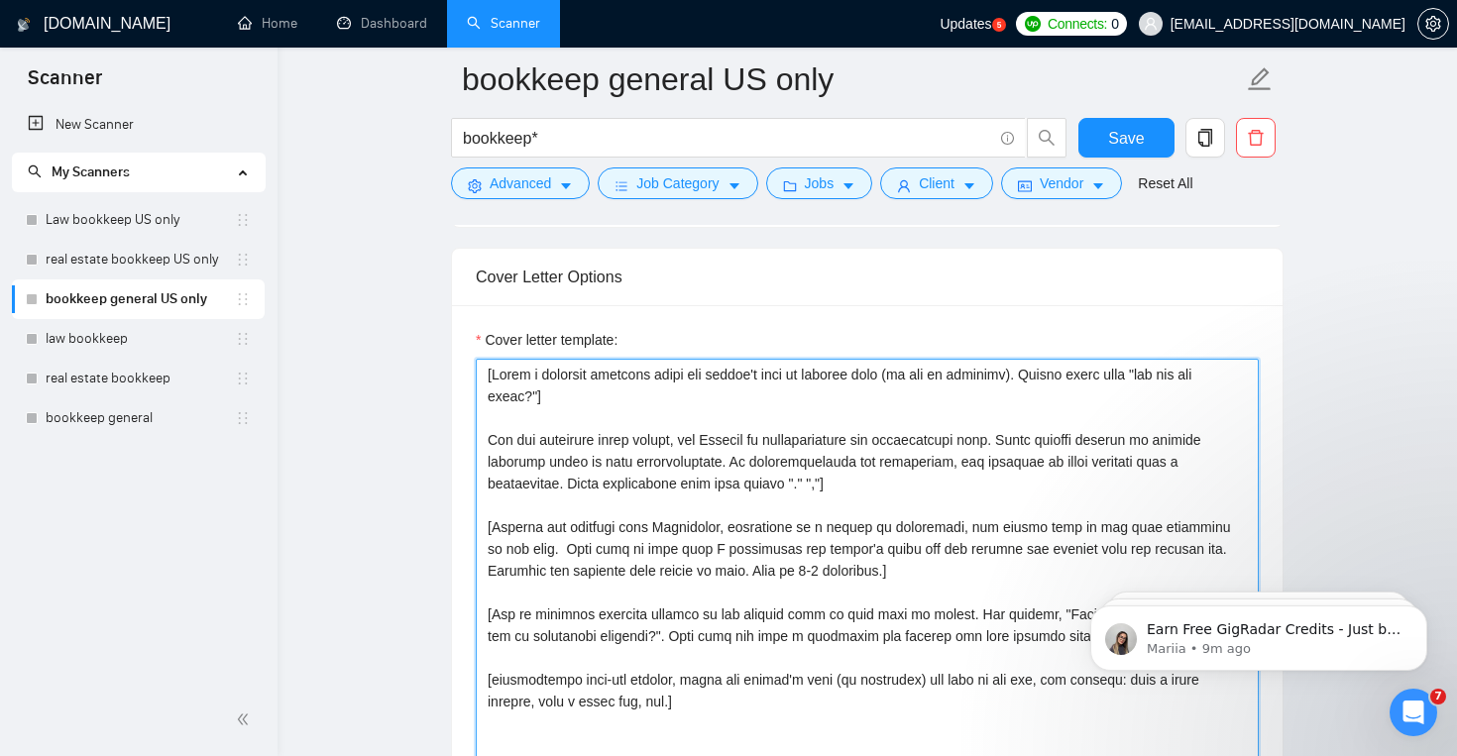
scroll to position [2075, 0]
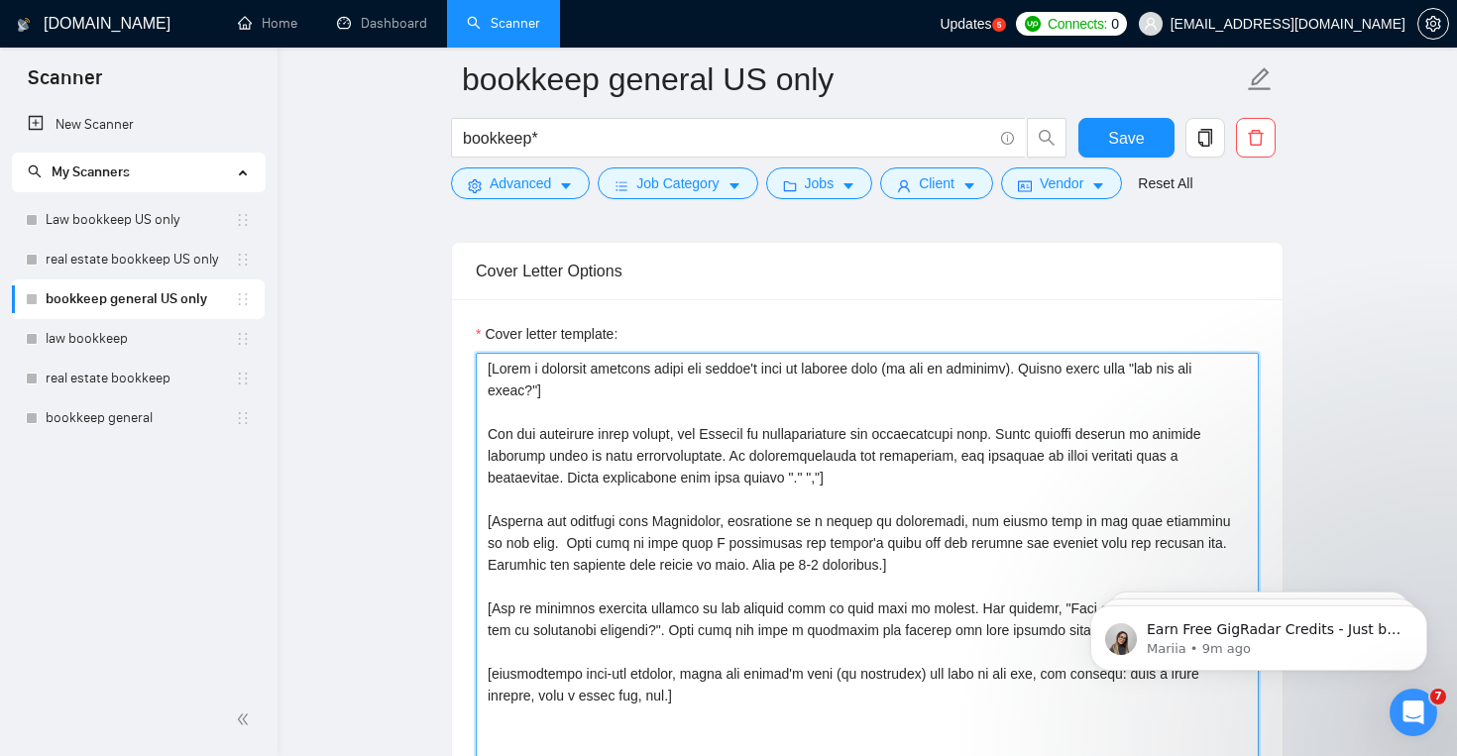
click at [491, 432] on textarea "Cover letter template:" at bounding box center [867, 576] width 783 height 446
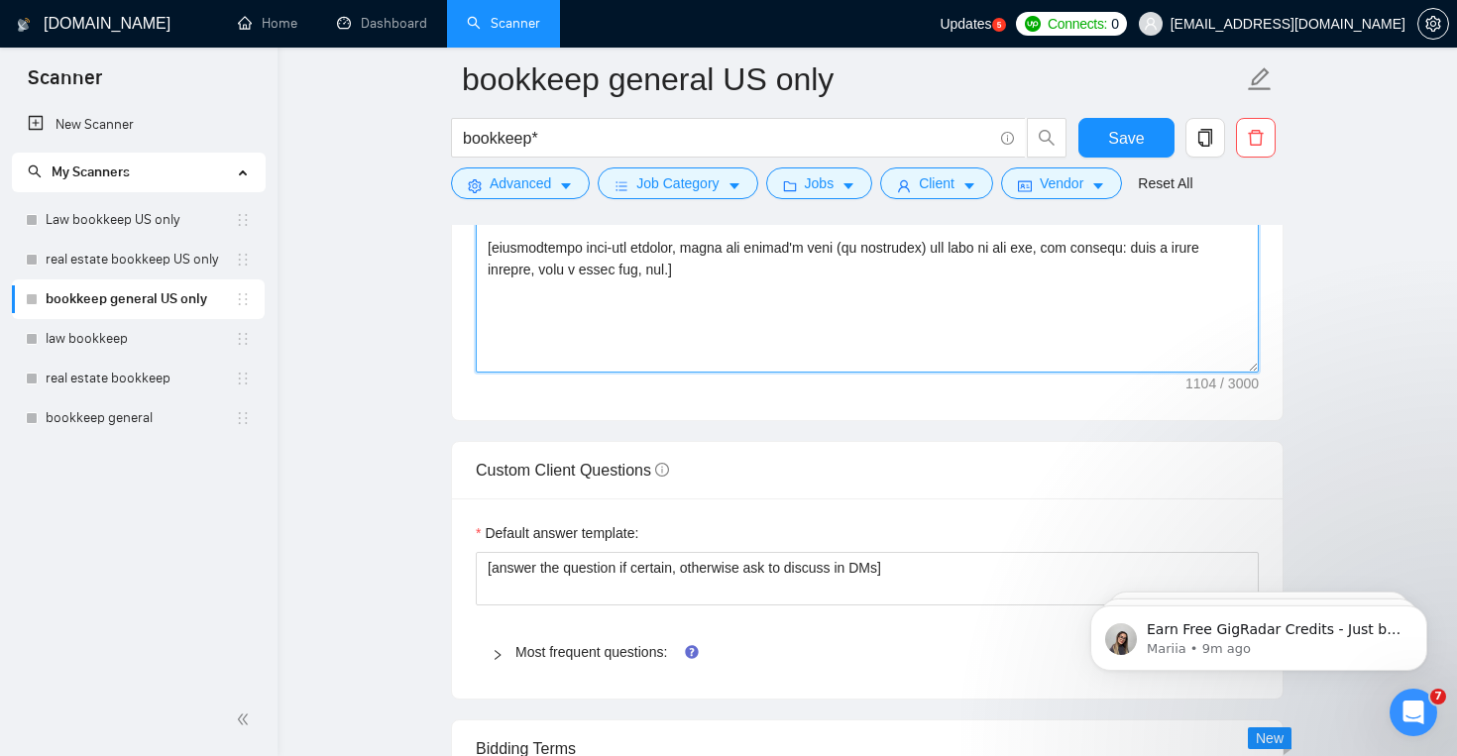
scroll to position [2504, 0]
type textarea "[Write a personal greeting using the client's name or company name (if any is p…"
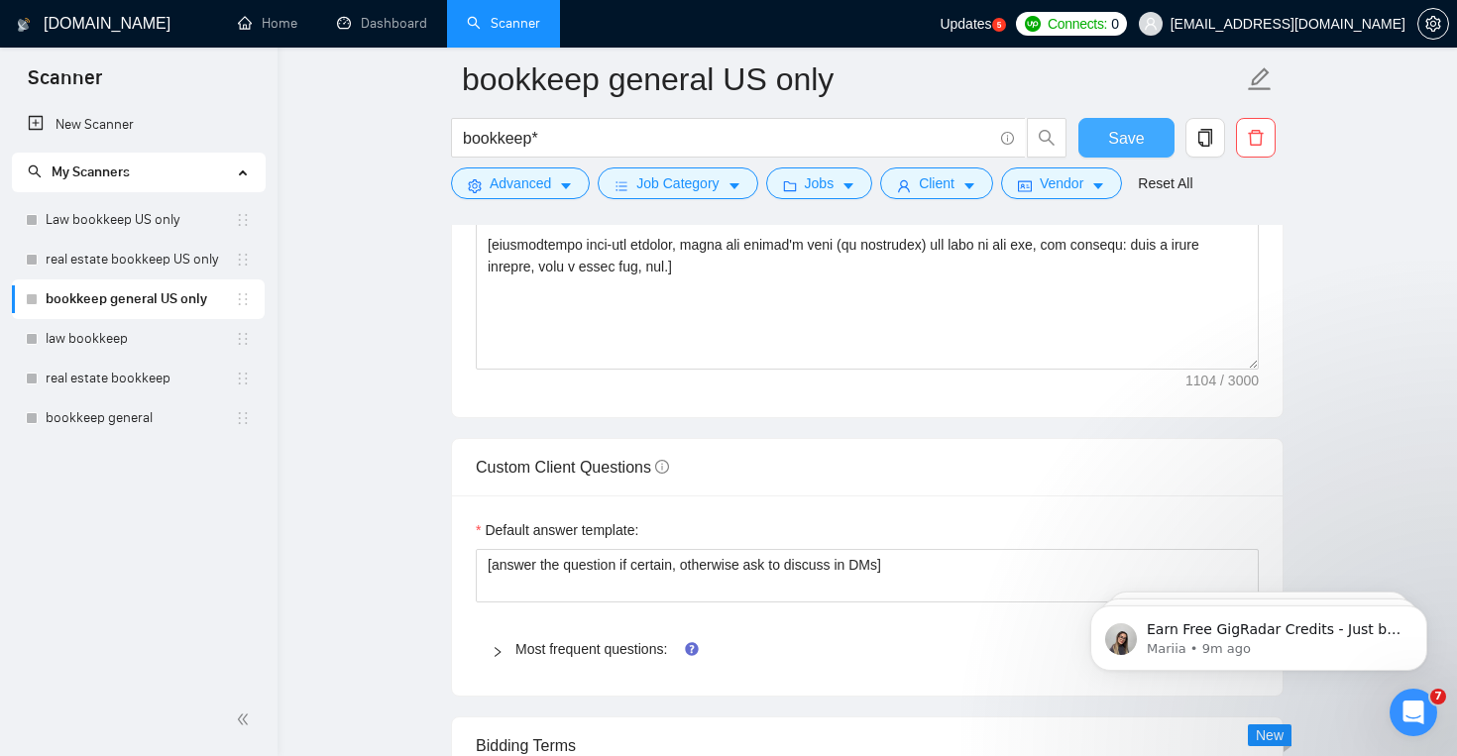
click at [1130, 146] on span "Save" at bounding box center [1126, 138] width 36 height 25
click at [154, 343] on link "law bookkeep" at bounding box center [140, 339] width 189 height 40
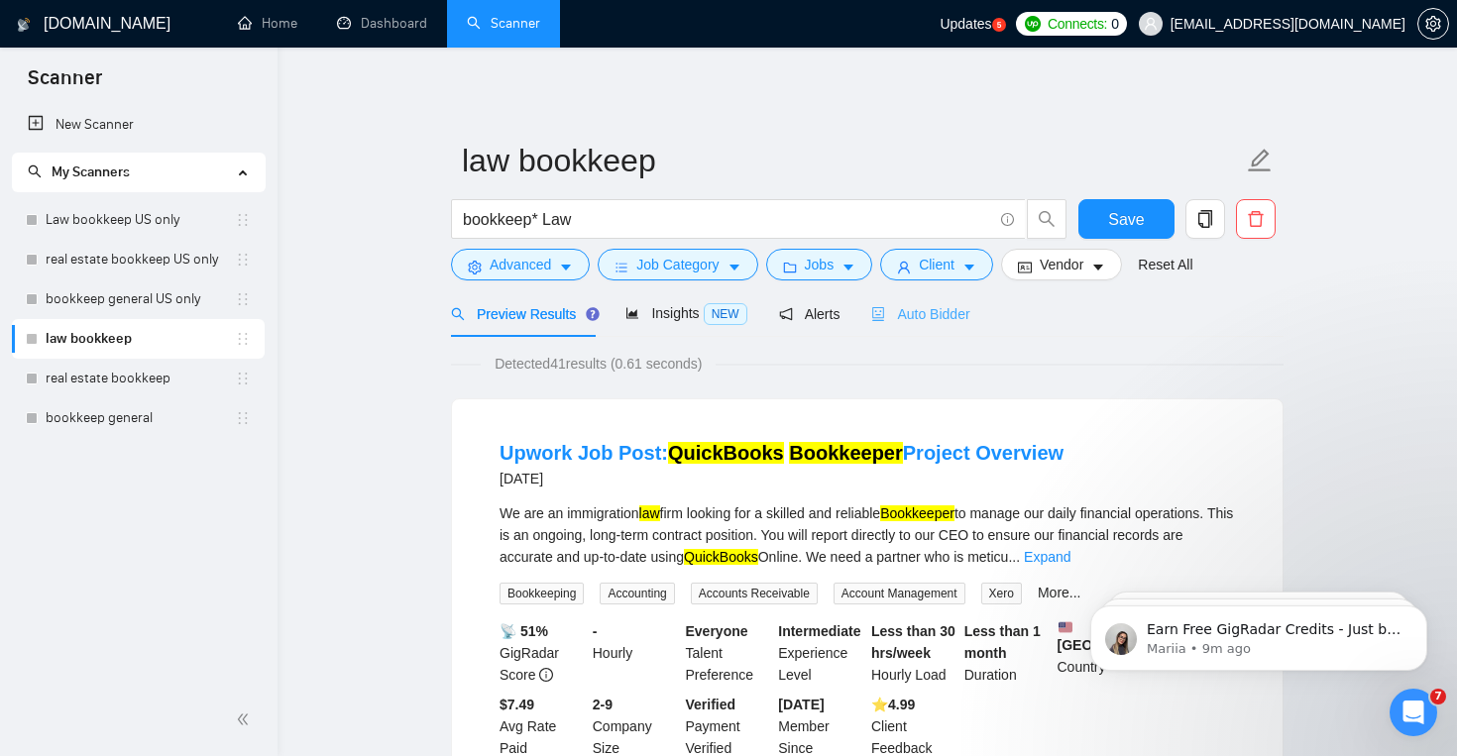
click at [935, 300] on div "Auto Bidder" at bounding box center [920, 313] width 98 height 47
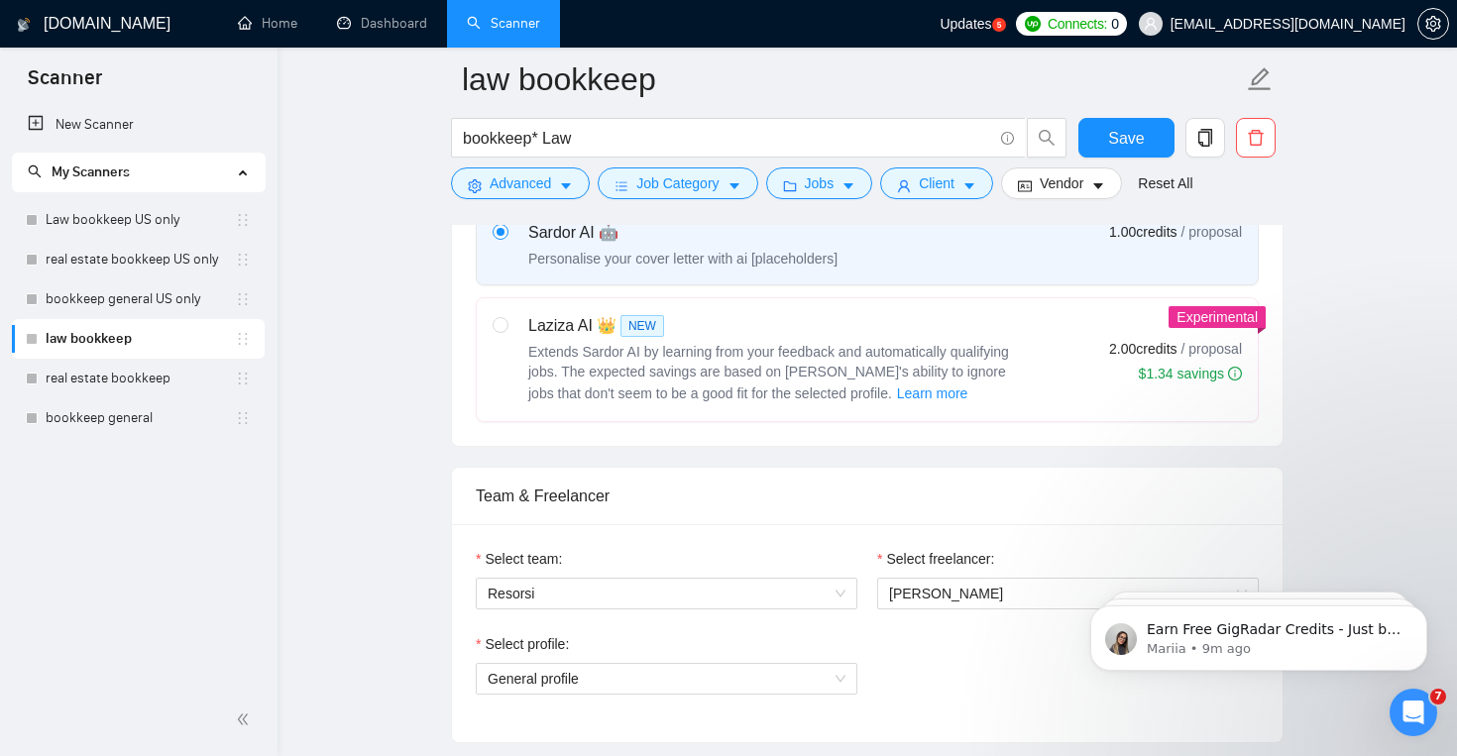
scroll to position [782, 0]
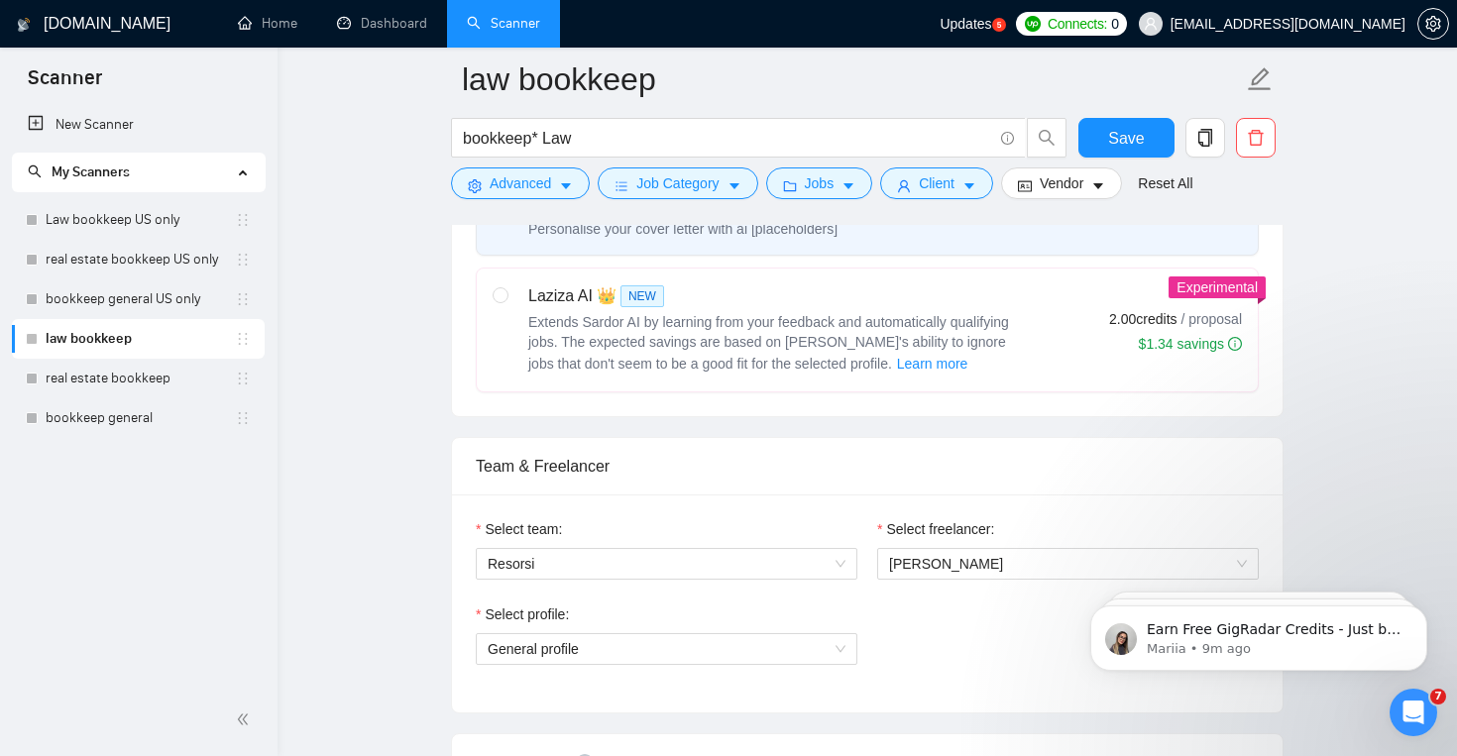
click at [828, 374] on div "Extends Sardor AI by learning from your feedback and automatically qualifying j…" at bounding box center [776, 343] width 496 height 63
click at [507, 301] on input "radio" at bounding box center [500, 294] width 14 height 14
radio input "true"
radio input "false"
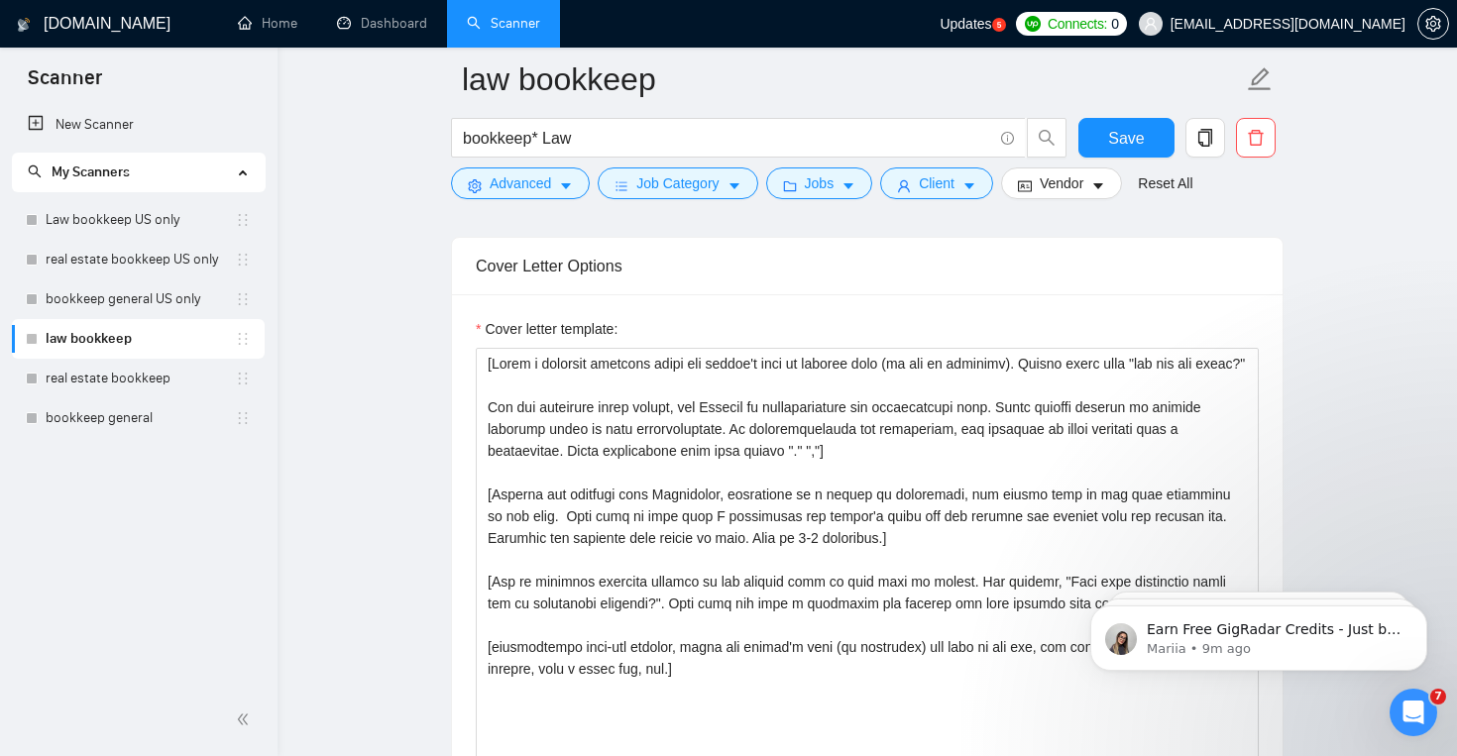
scroll to position [2091, 0]
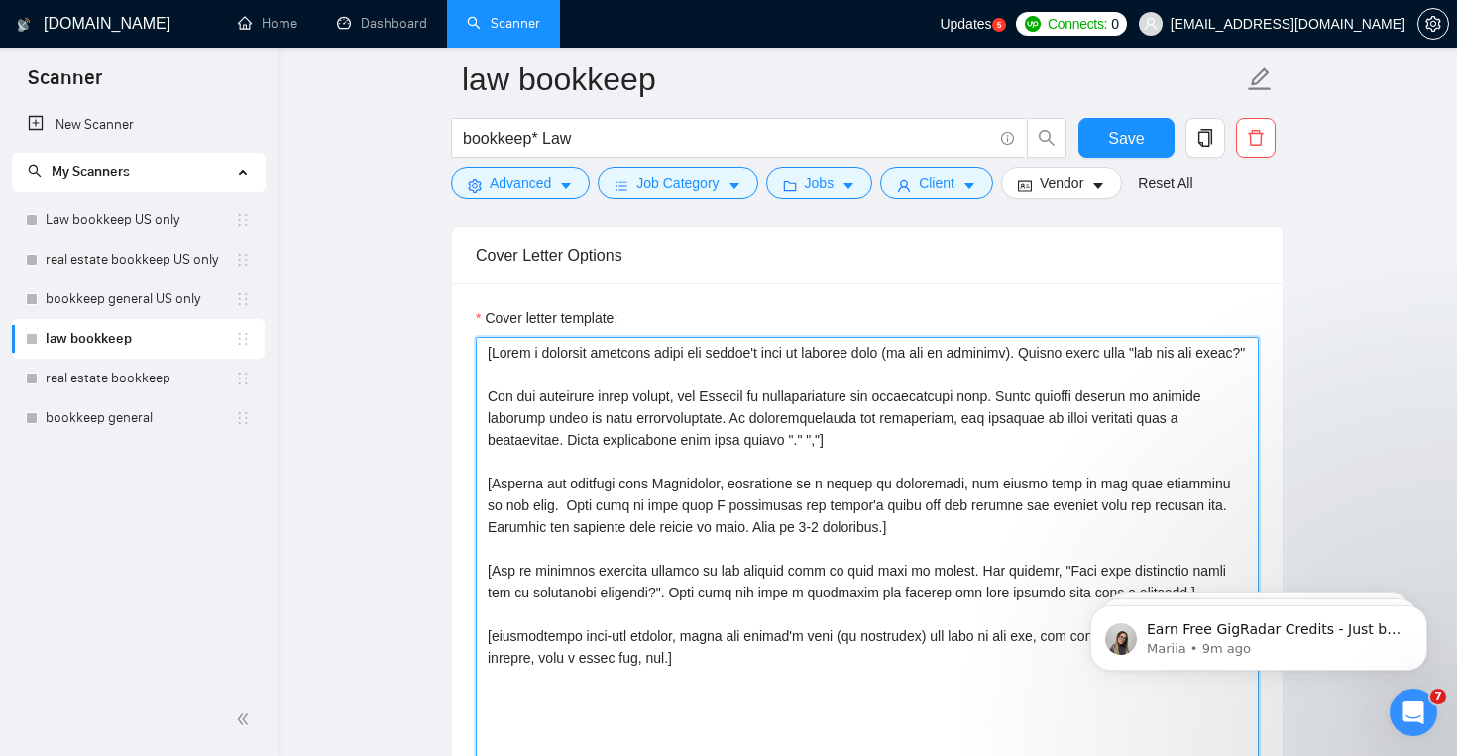
click at [754, 369] on textarea "Cover letter template:" at bounding box center [867, 560] width 783 height 446
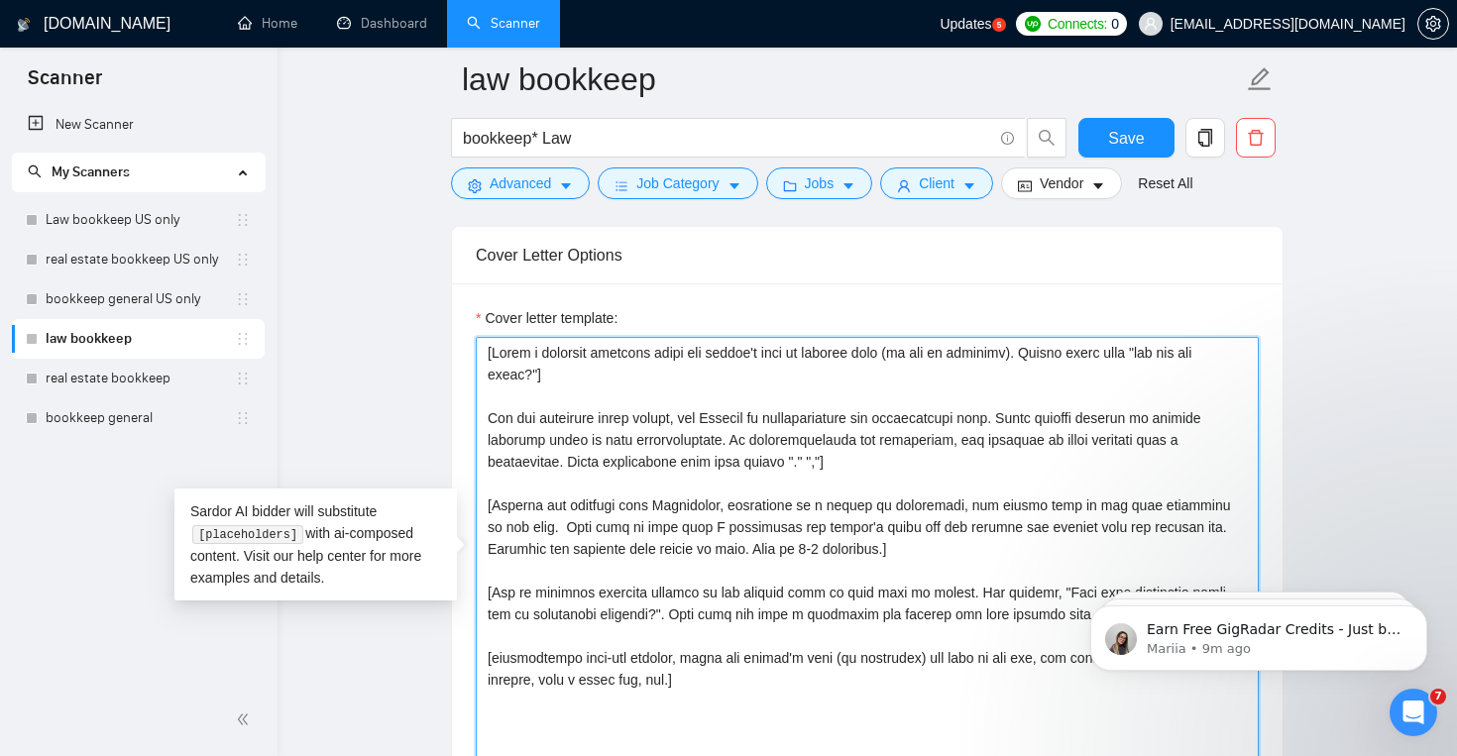
click at [491, 418] on textarea "Cover letter template:" at bounding box center [867, 560] width 783 height 446
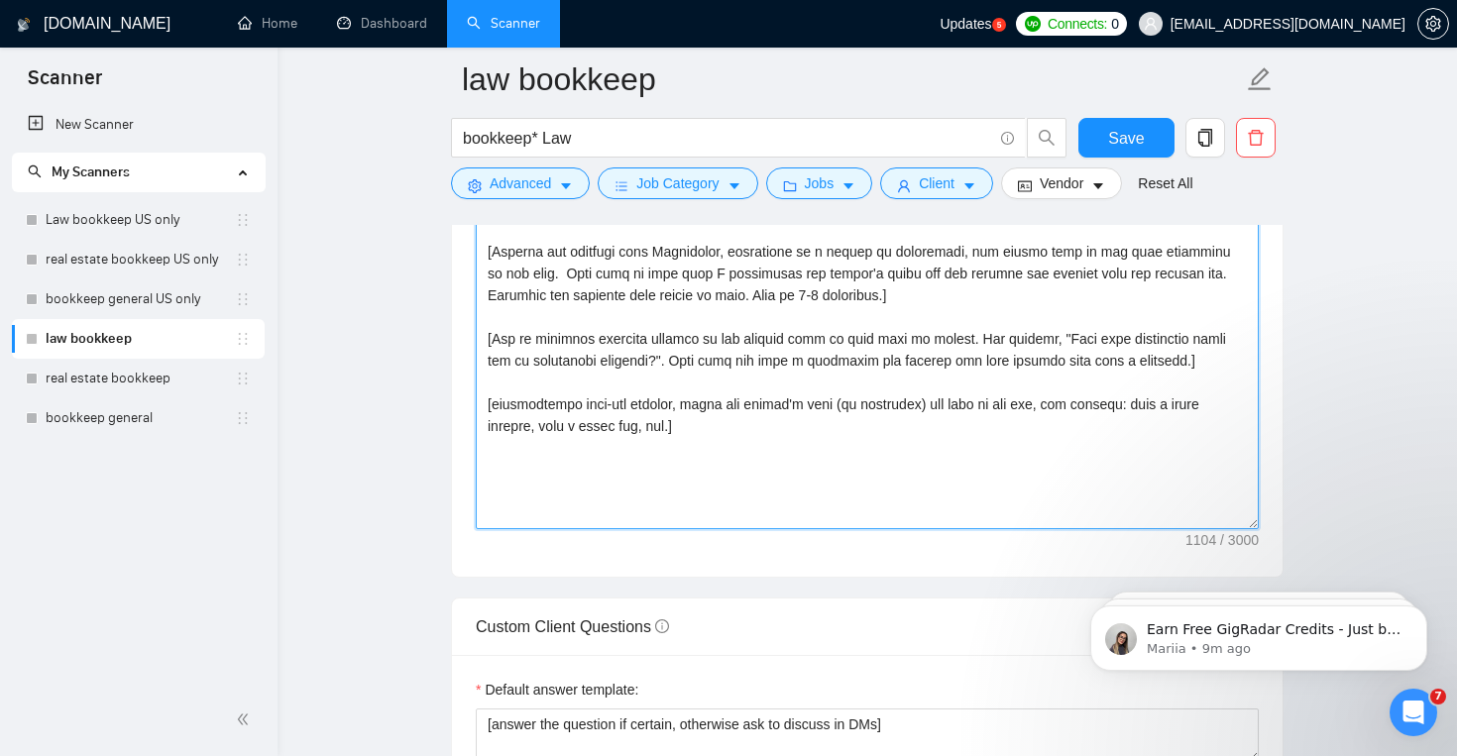
scroll to position [2355, 0]
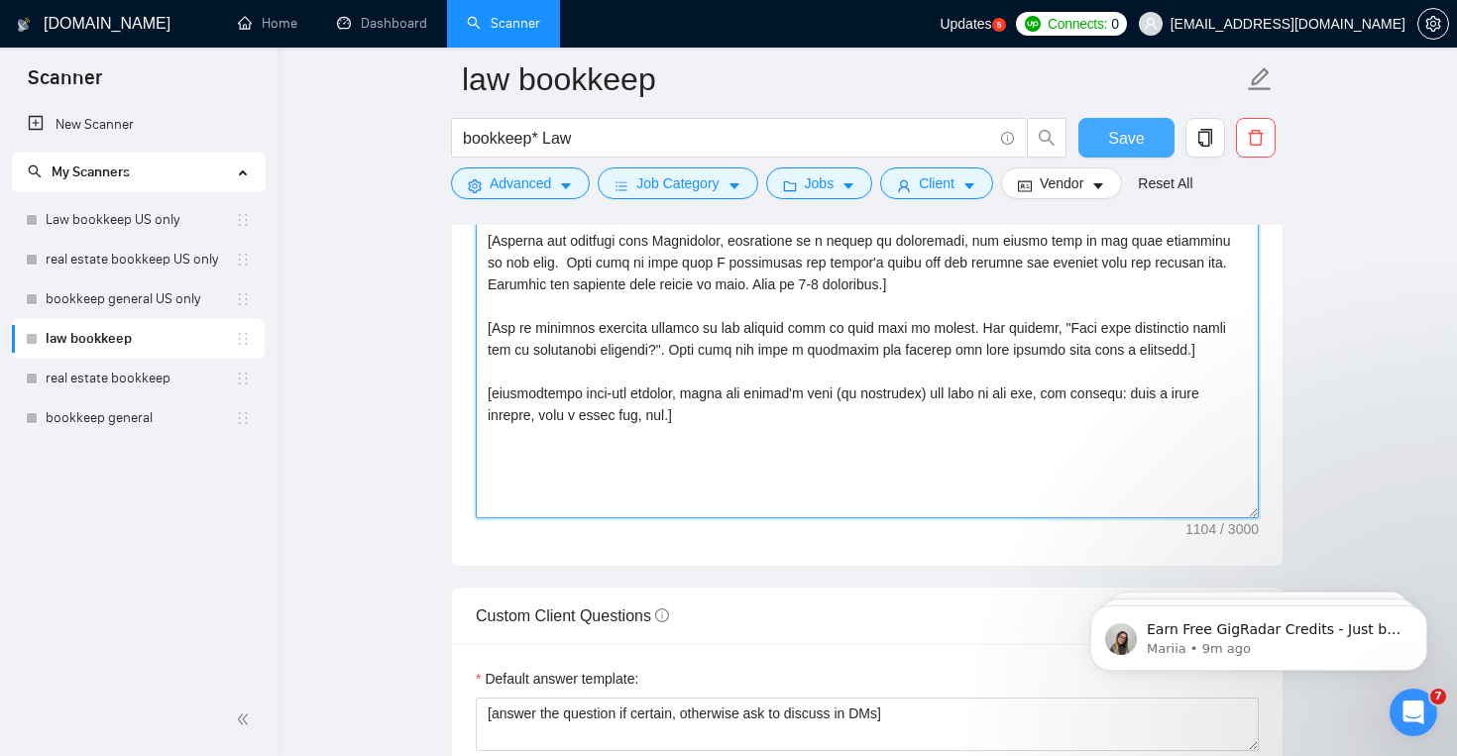
type textarea "[Write a personal greeting using the client's name or company name (if any is p…"
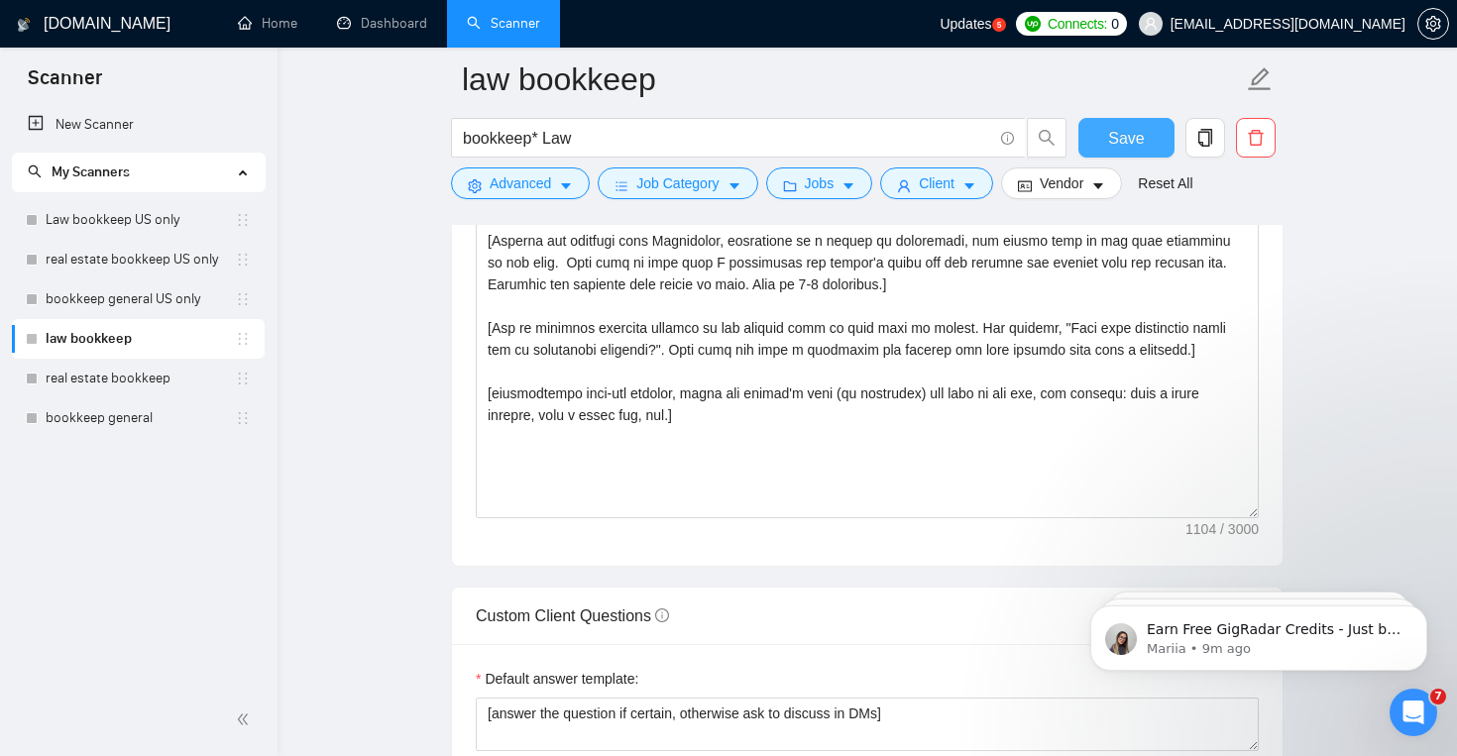
click at [1130, 147] on span "Save" at bounding box center [1126, 138] width 36 height 25
click at [143, 378] on link "real estate bookkeep" at bounding box center [140, 379] width 189 height 40
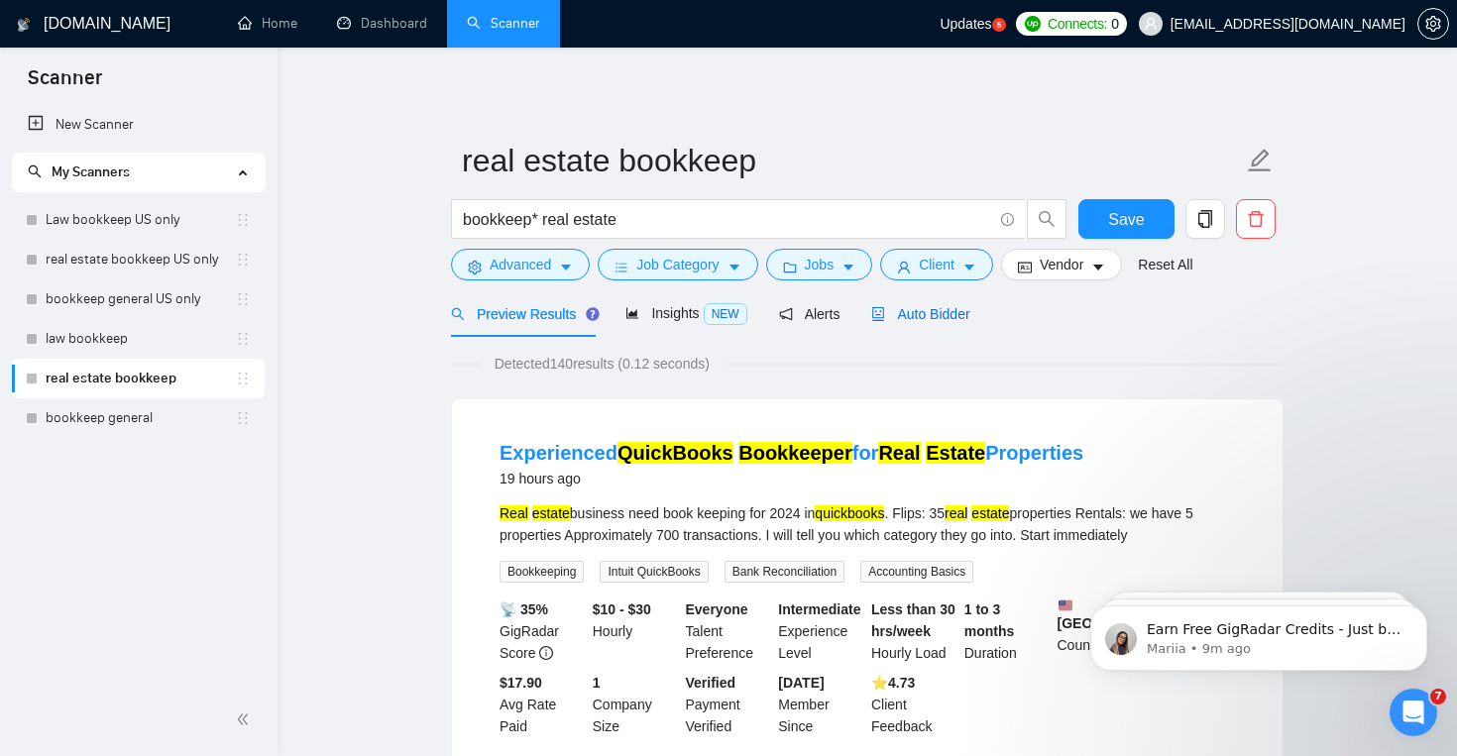
click at [944, 306] on span "Auto Bidder" at bounding box center [920, 314] width 98 height 16
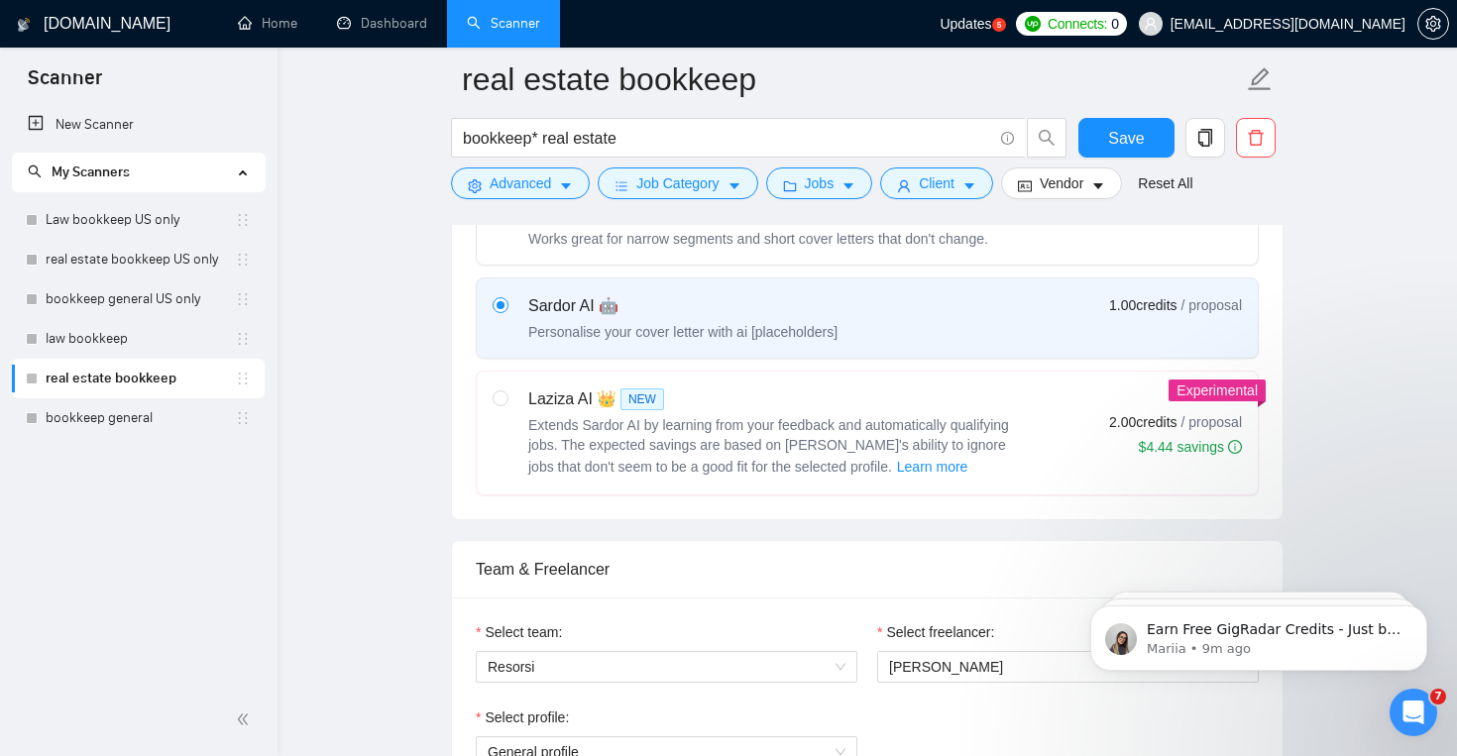
scroll to position [700, 0]
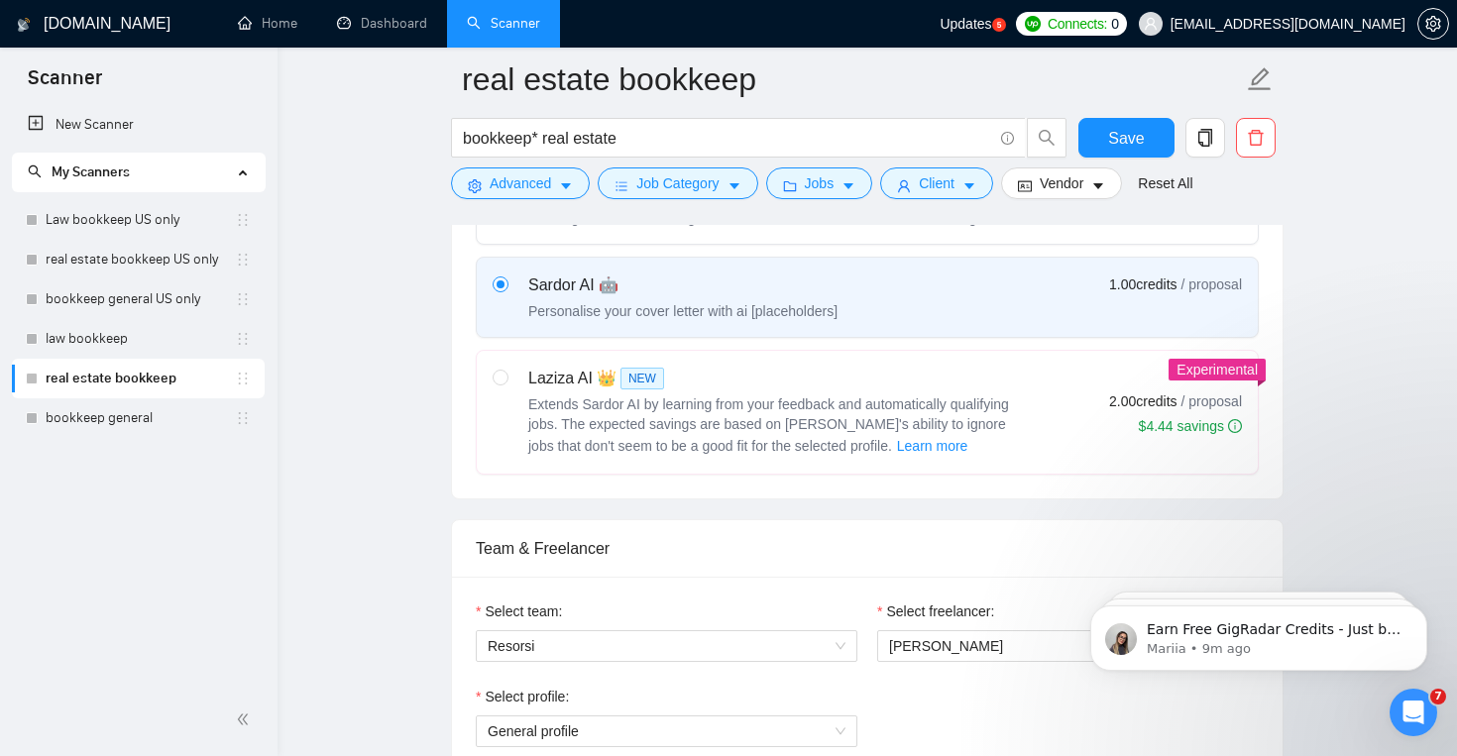
click at [732, 432] on div "Extends Sardor AI by learning from your feedback and automatically qualifying j…" at bounding box center [776, 426] width 496 height 63
click at [507, 384] on input "radio" at bounding box center [500, 377] width 14 height 14
radio input "true"
radio input "false"
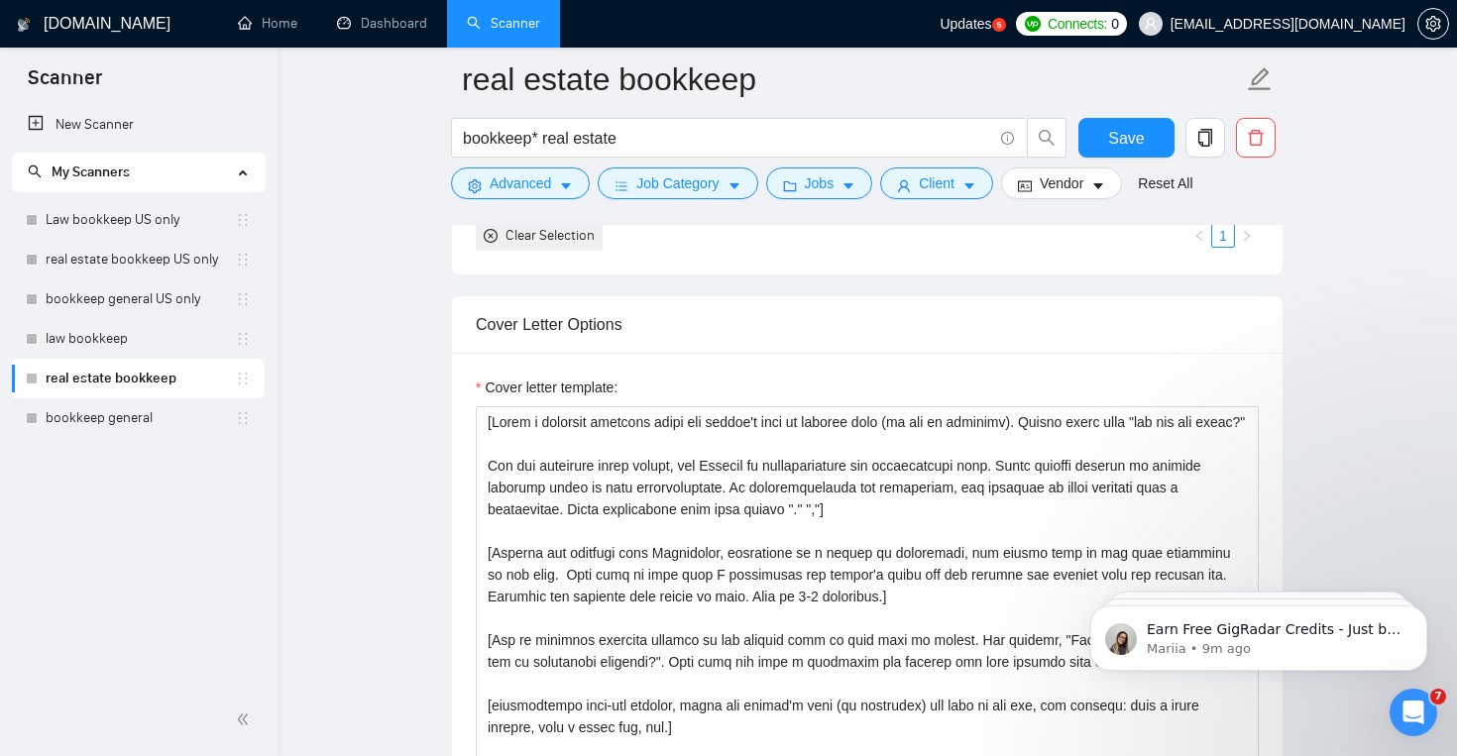
scroll to position [2026, 0]
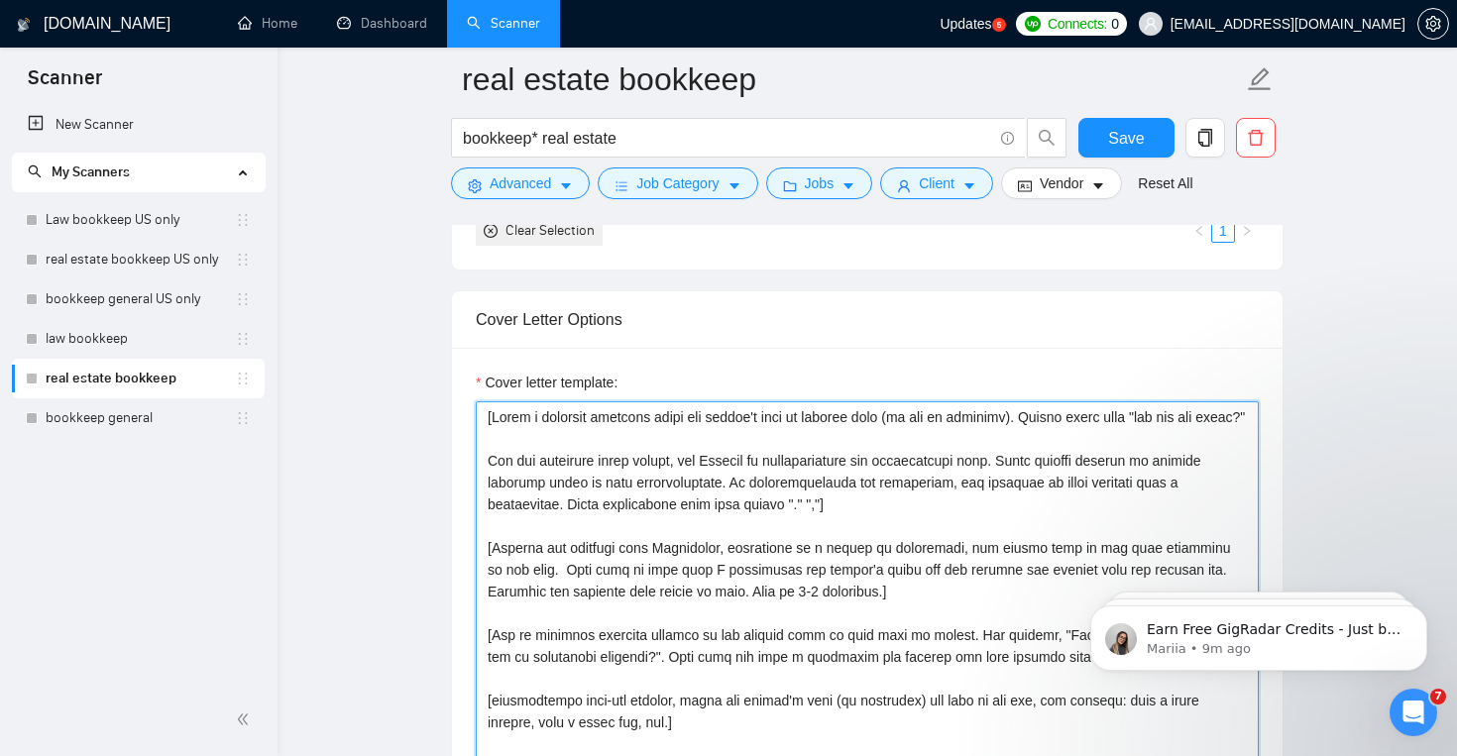
click at [646, 435] on textarea "Cover letter template:" at bounding box center [867, 624] width 783 height 446
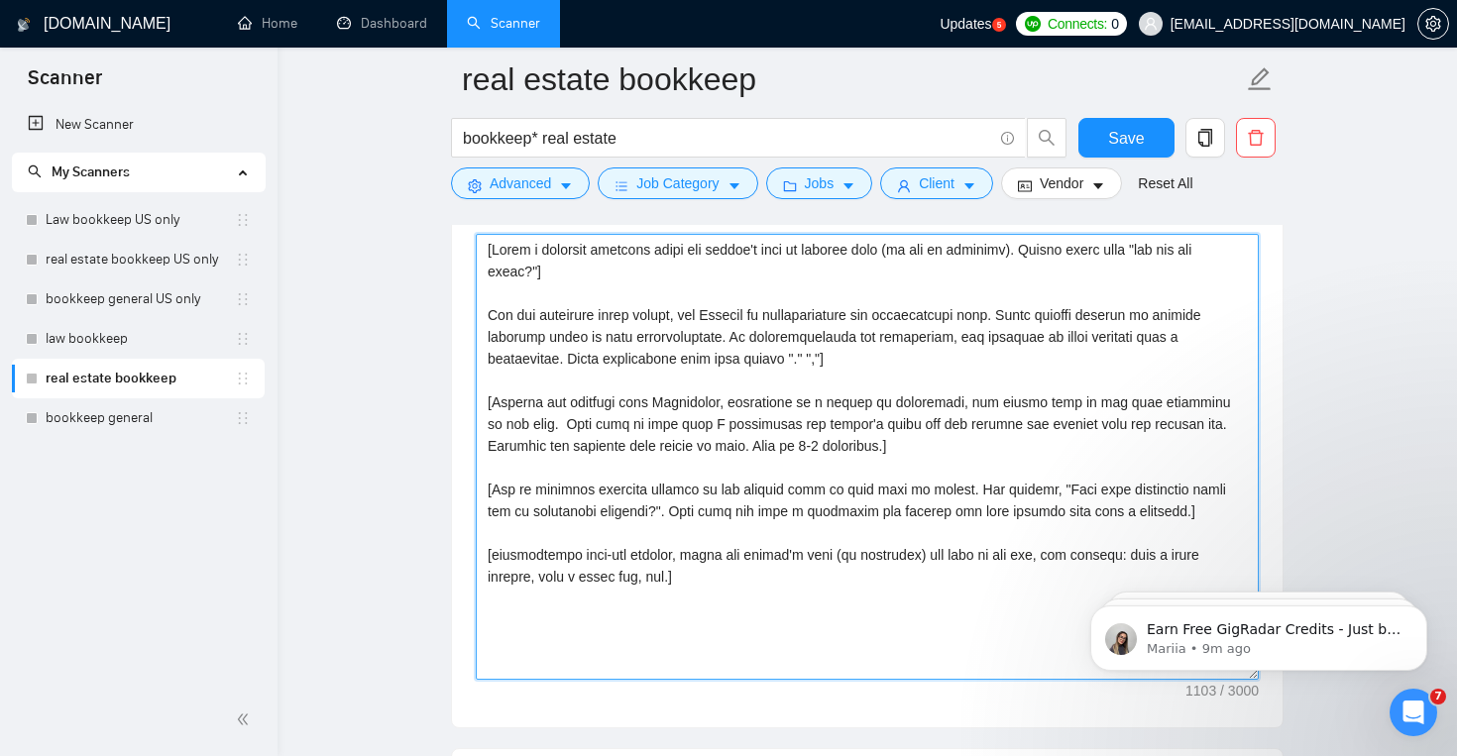
scroll to position [2195, 0]
click at [487, 318] on textarea "Cover letter template:" at bounding box center [867, 456] width 783 height 446
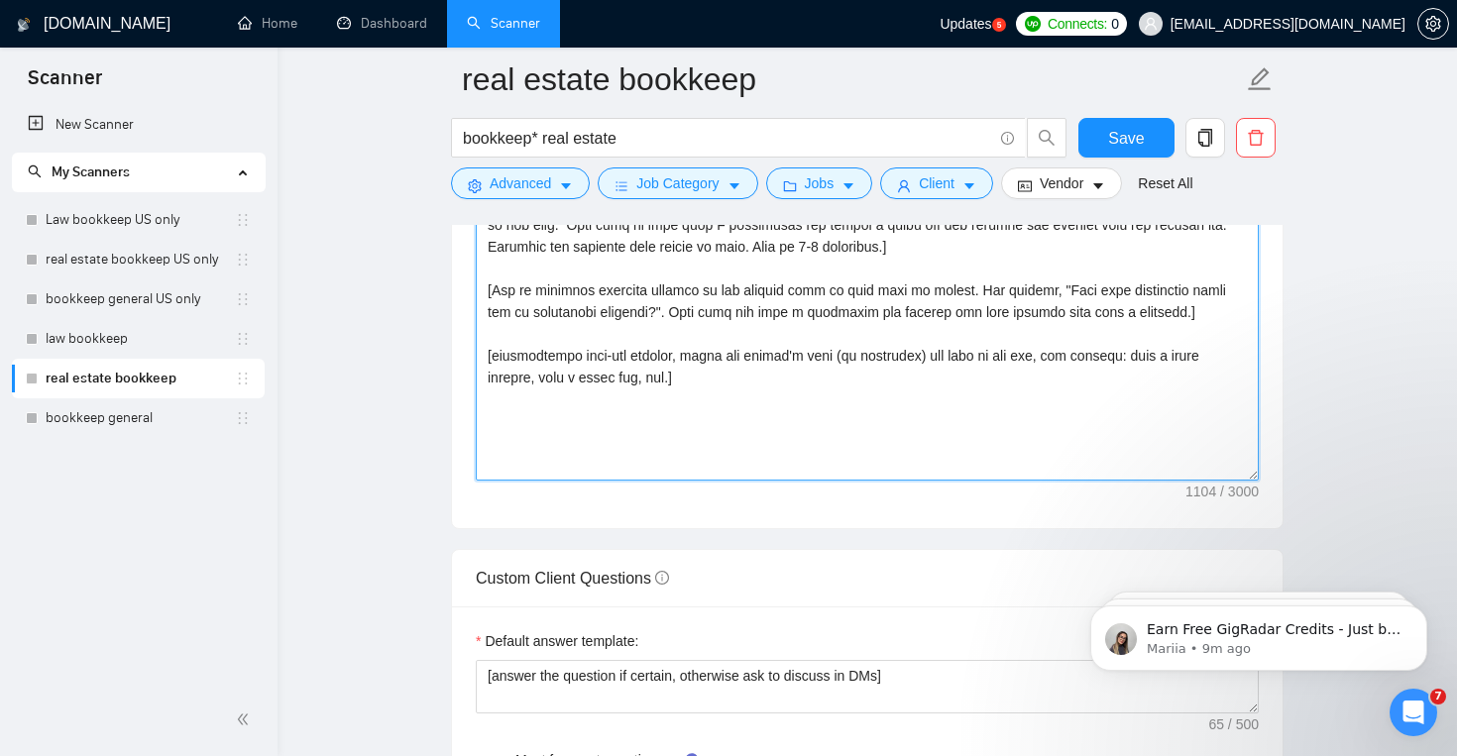
scroll to position [2394, 0]
type textarea "[Write a personal greeting using the client's name or company name (if any is p…"
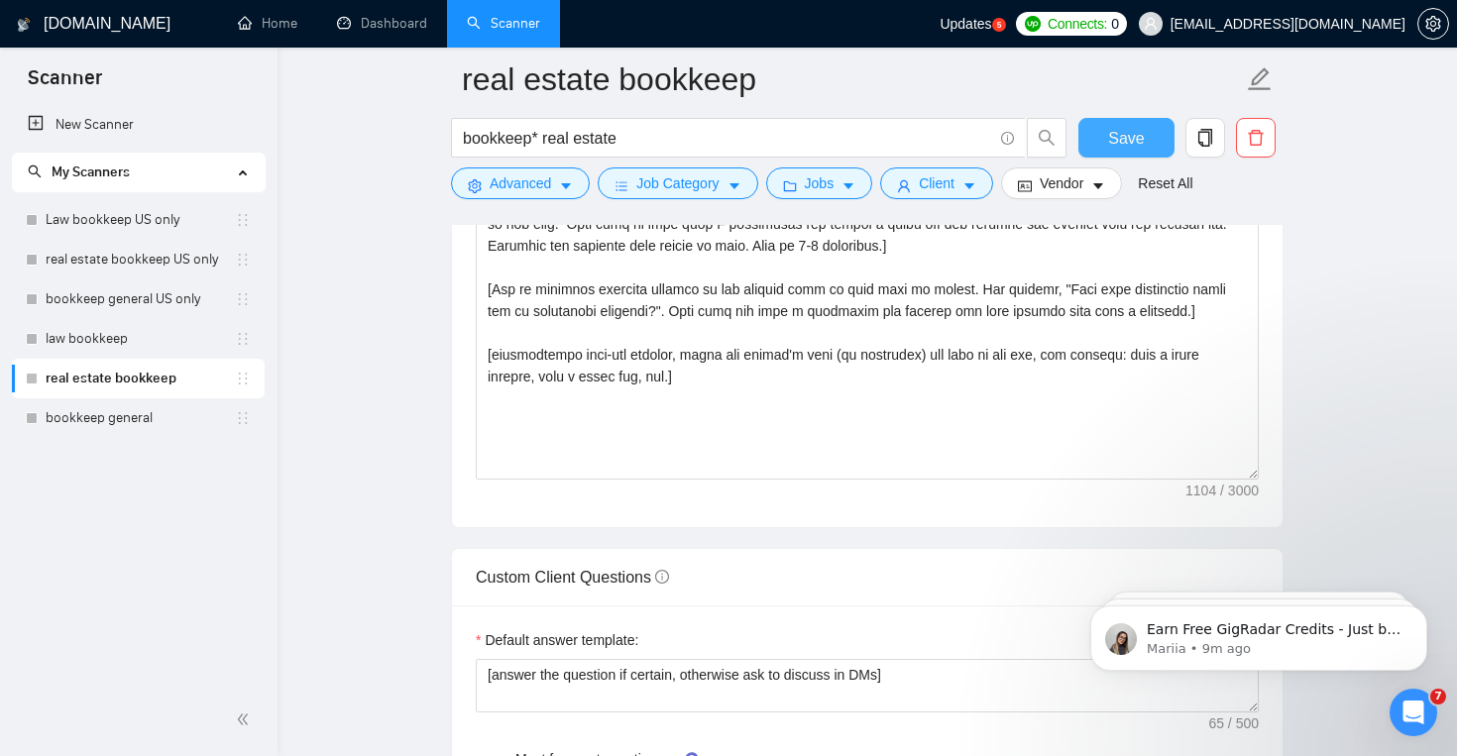
click at [1109, 130] on span "Save" at bounding box center [1126, 138] width 36 height 25
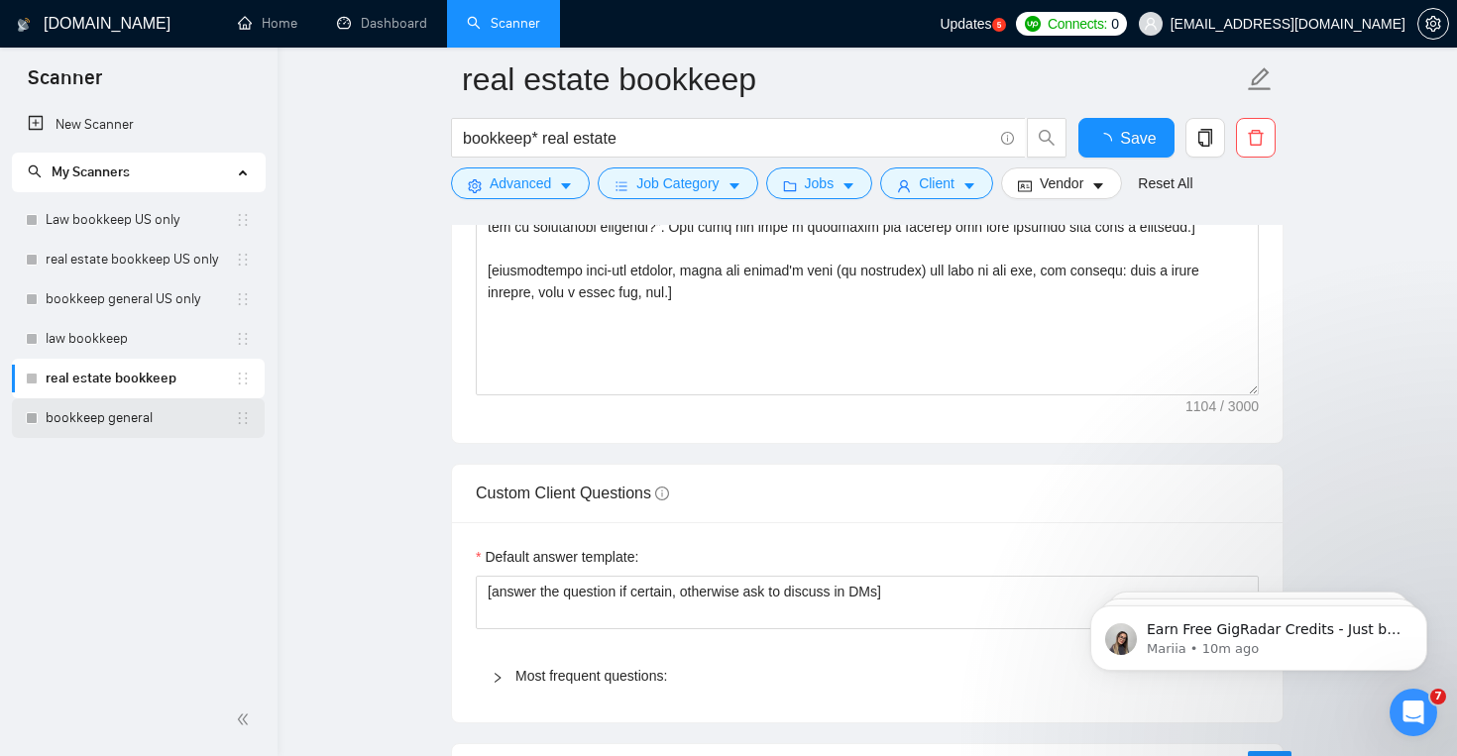
click at [153, 418] on link "bookkeep general" at bounding box center [140, 419] width 189 height 40
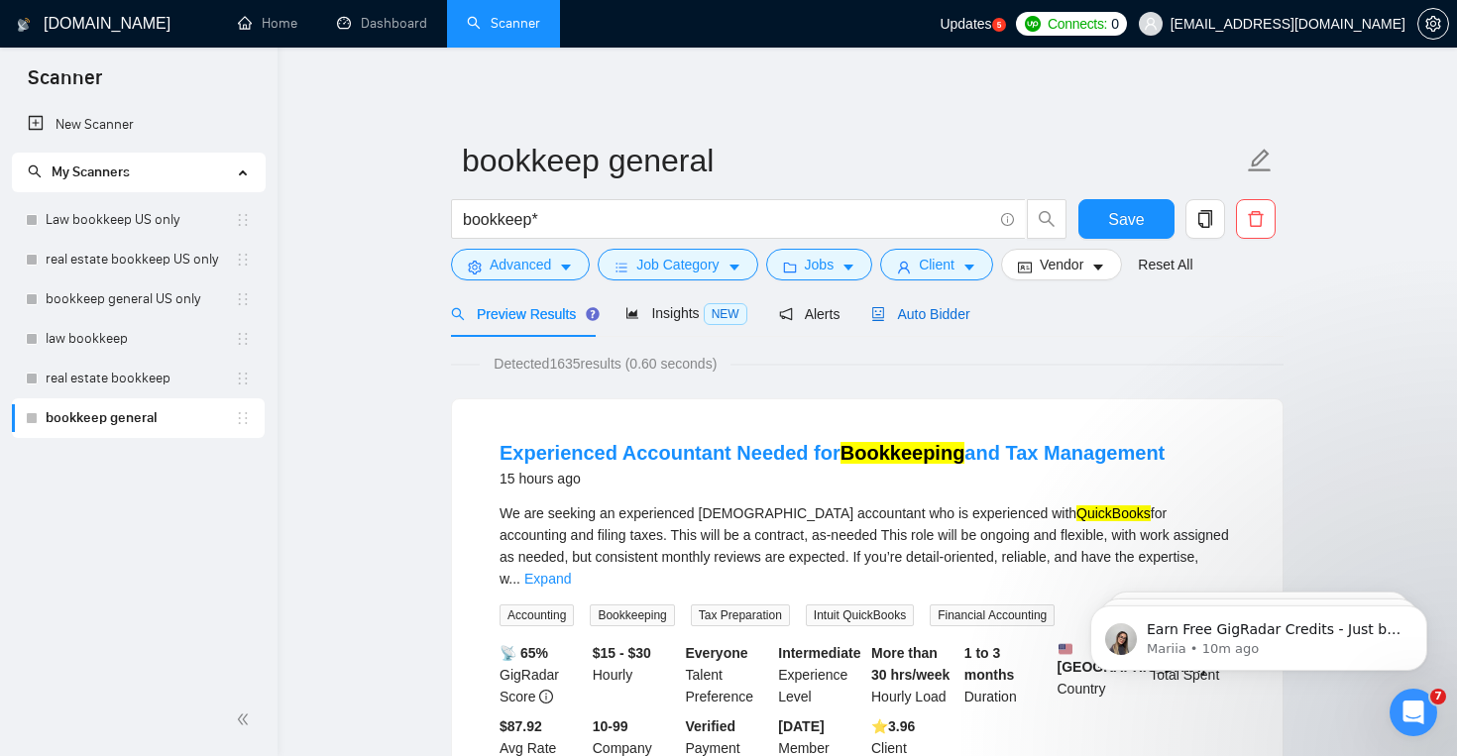
click at [959, 320] on span "Auto Bidder" at bounding box center [920, 314] width 98 height 16
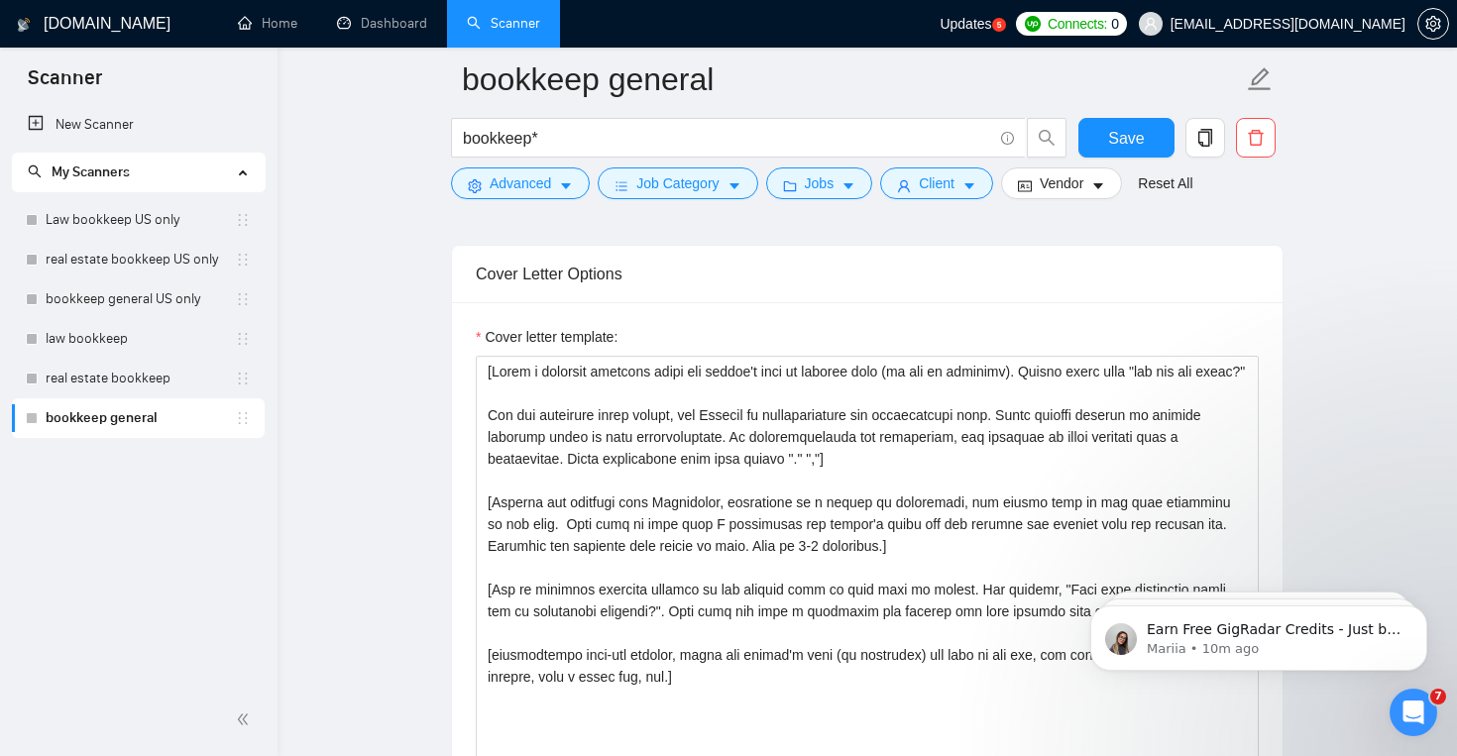
scroll to position [2102, 0]
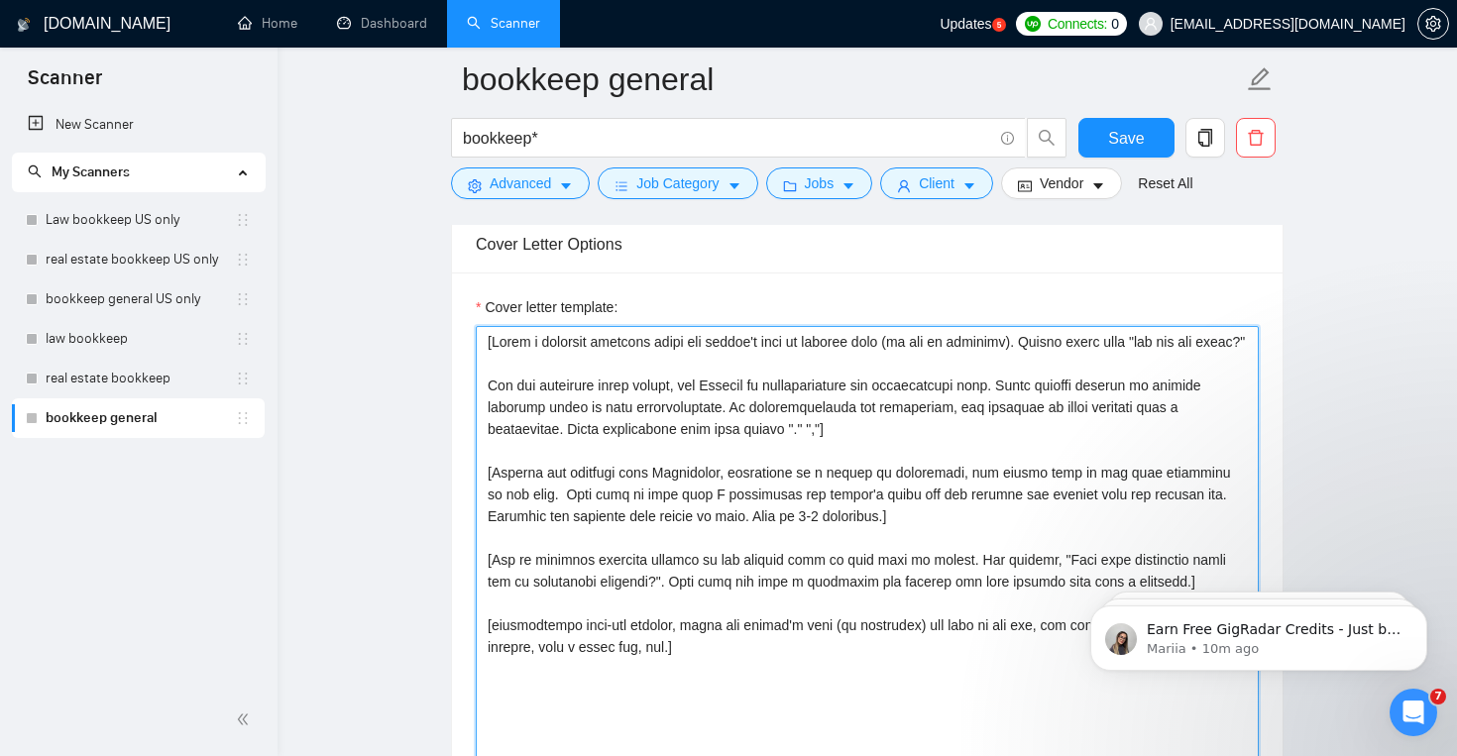
click at [684, 360] on textarea "Cover letter template:" at bounding box center [867, 549] width 783 height 446
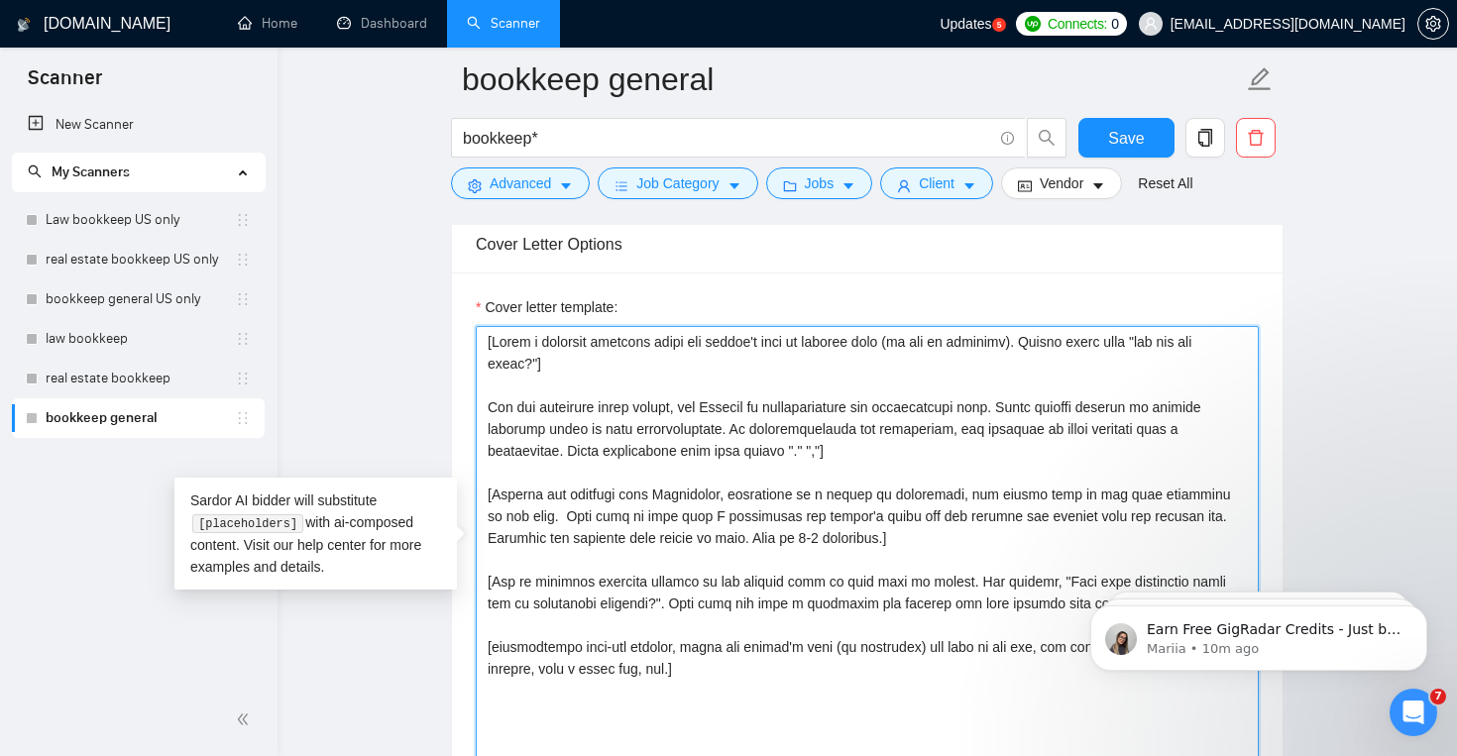
click at [478, 398] on textarea "Cover letter template:" at bounding box center [867, 549] width 783 height 446
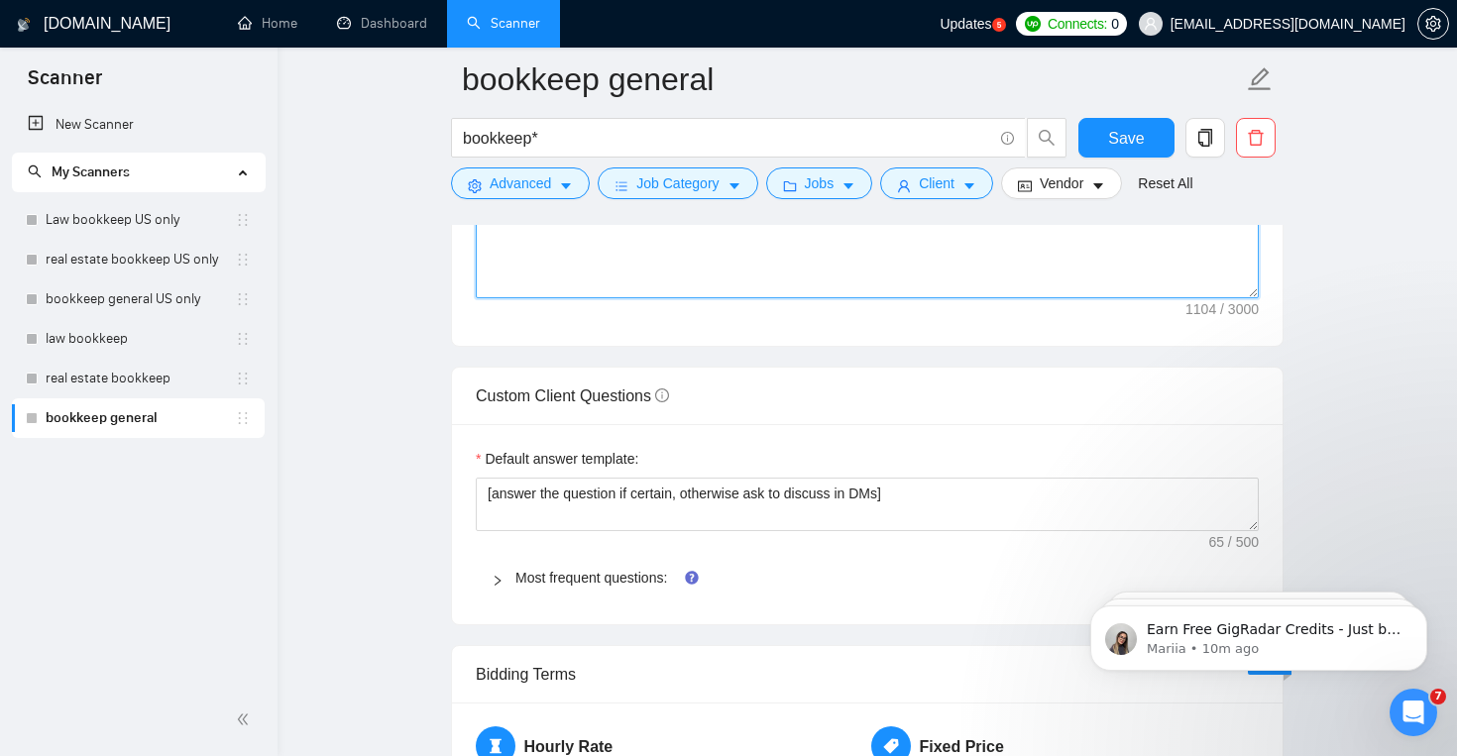
scroll to position [2615, 0]
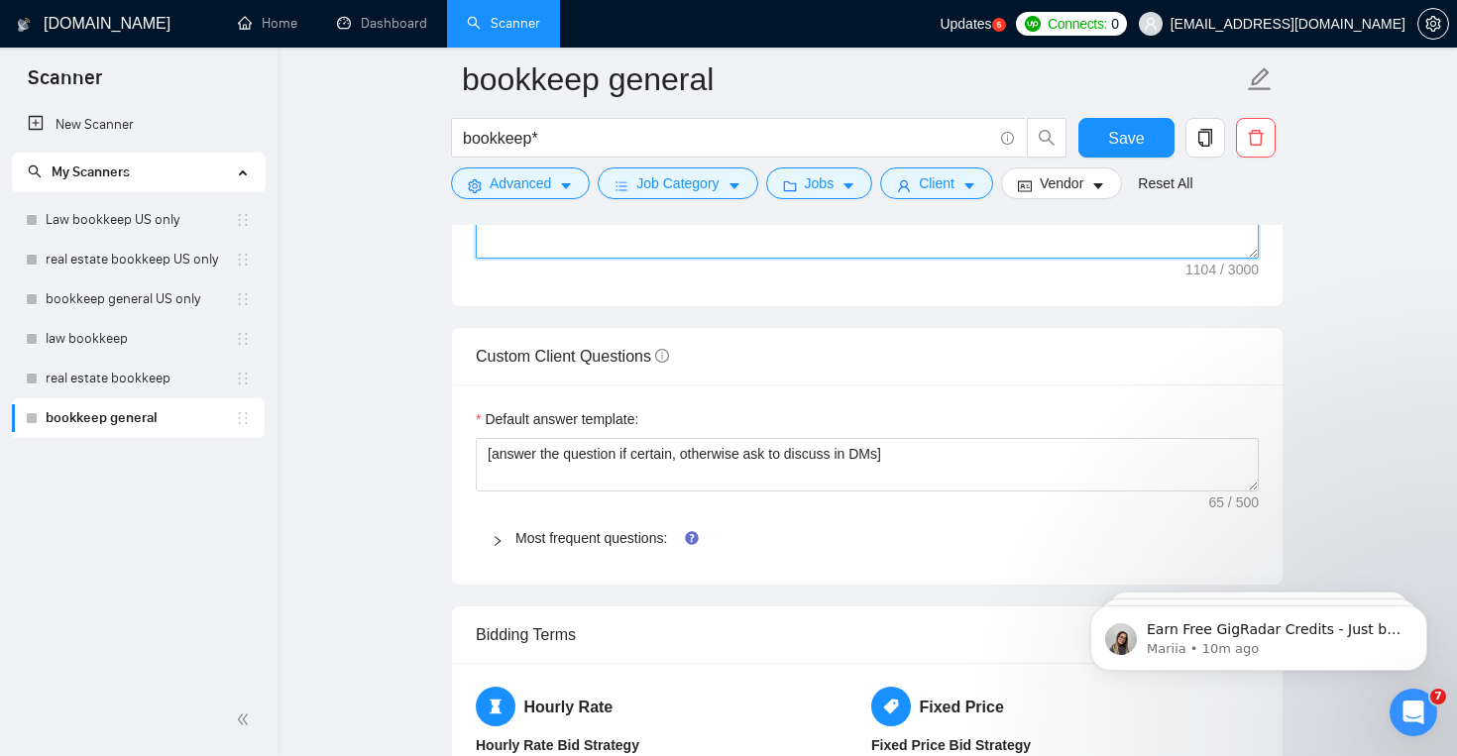
type textarea "[Write a personal greeting using the client's name or company name (if any is p…"
click at [559, 570] on div "Default answer template: [answer the question if certain, otherwise ask to disc…" at bounding box center [867, 485] width 831 height 200
click at [577, 550] on div "Most frequent questions:" at bounding box center [867, 539] width 783 height 46
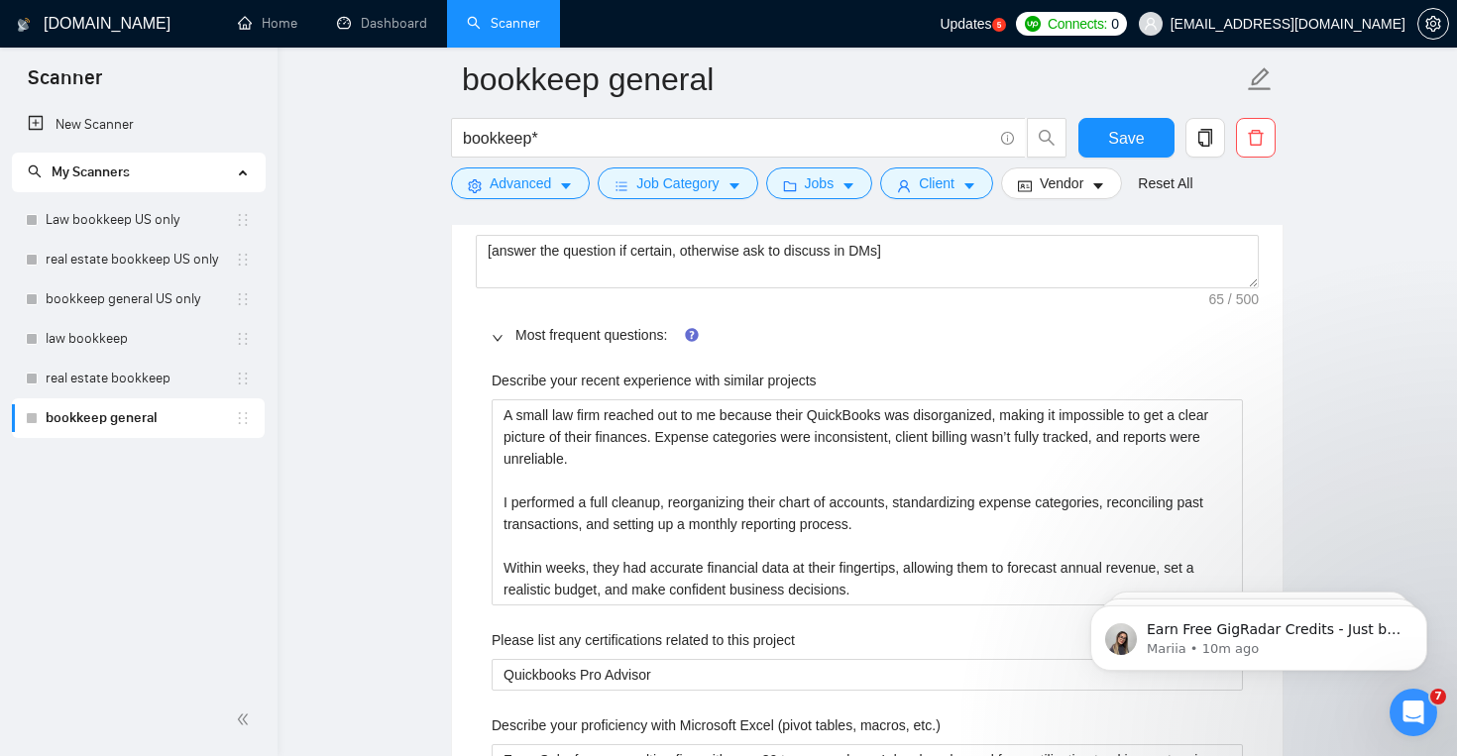
scroll to position [2820, 0]
click at [1128, 146] on span "Save" at bounding box center [1126, 138] width 36 height 25
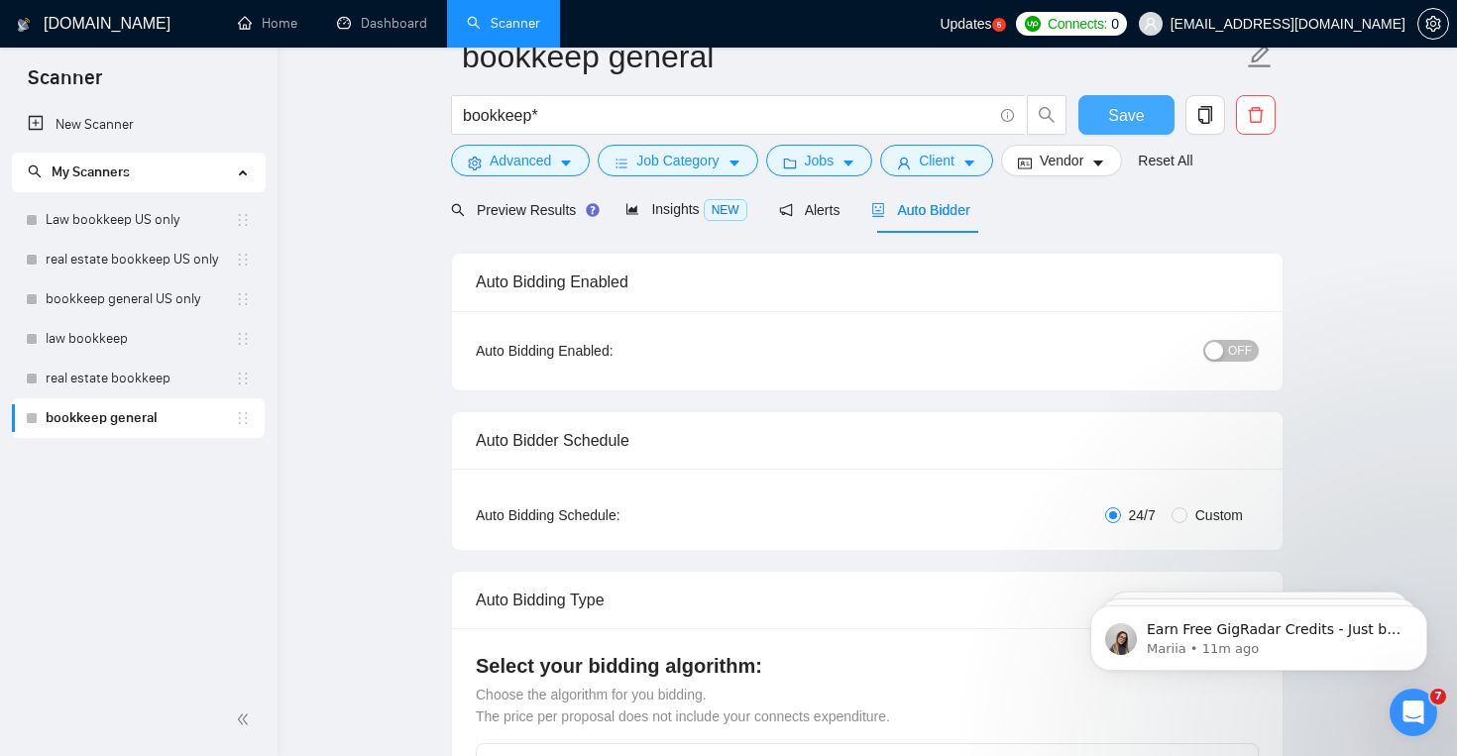
scroll to position [0, 0]
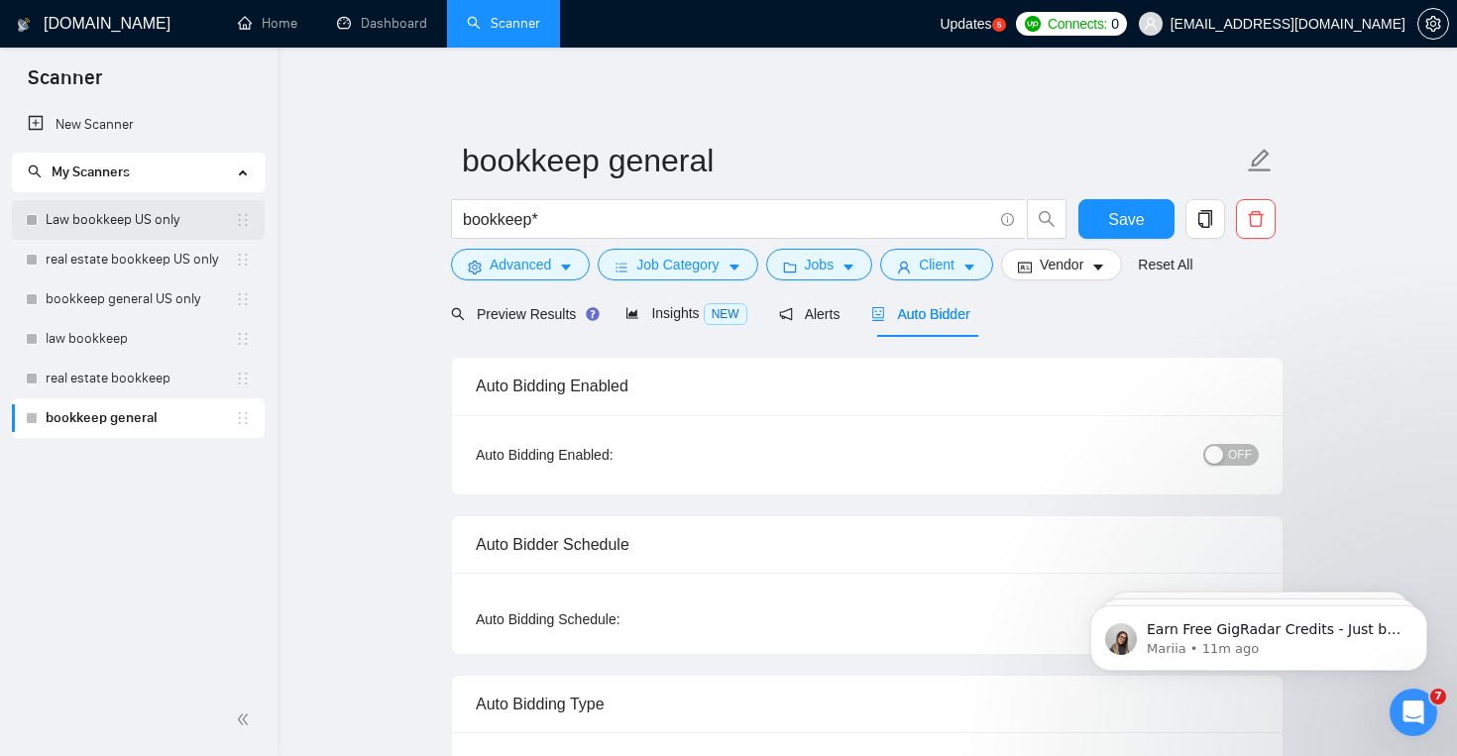
click at [167, 221] on link "Law bookkeep US only" at bounding box center [140, 220] width 189 height 40
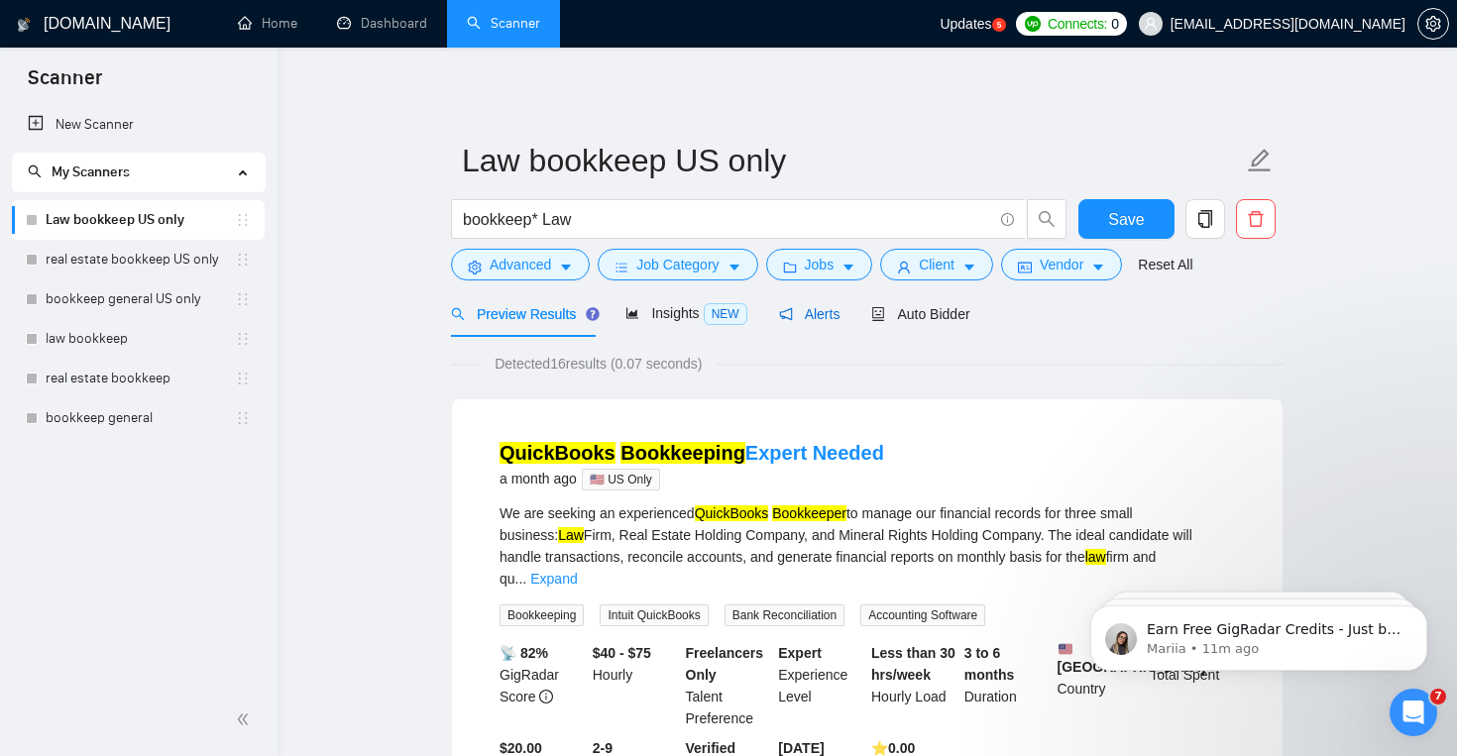
click at [802, 317] on span "Alerts" at bounding box center [809, 314] width 61 height 16
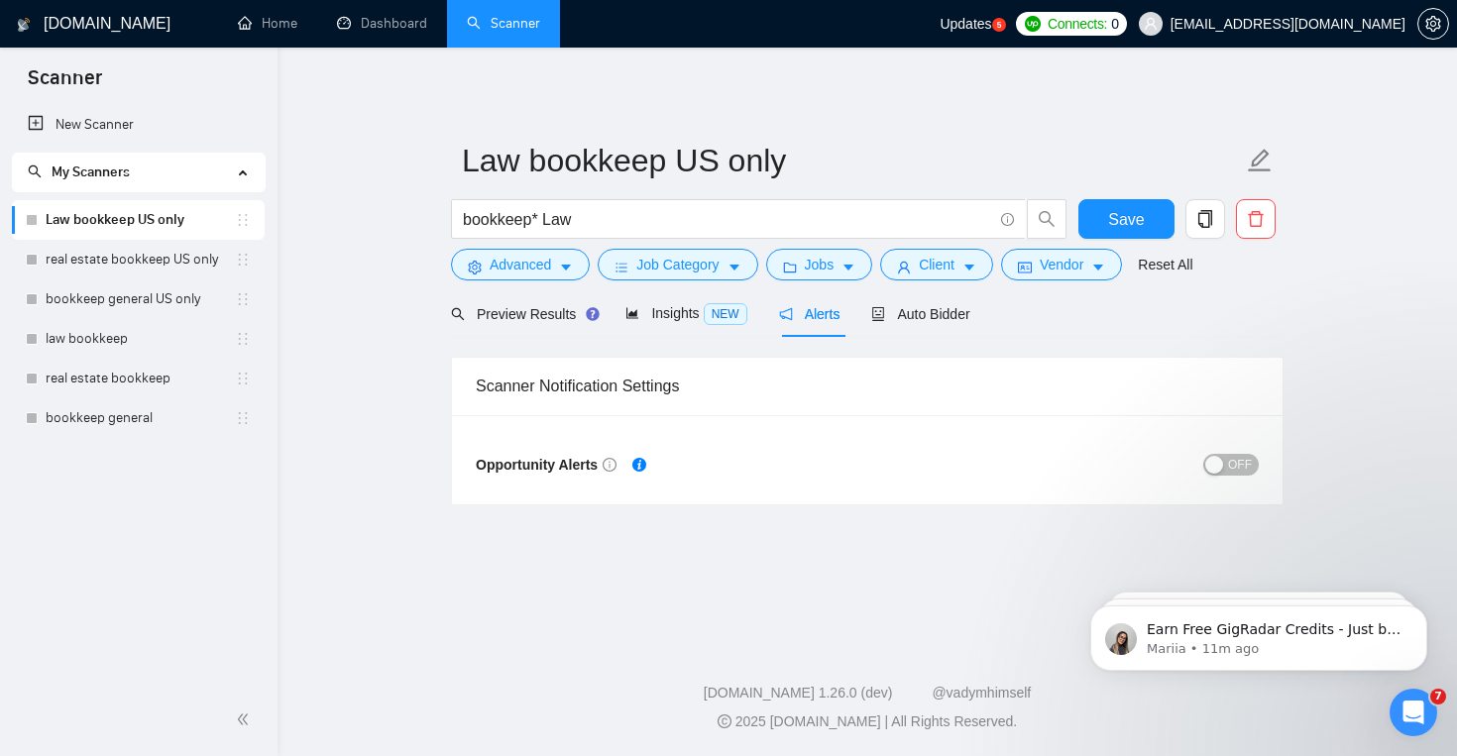
click at [1241, 467] on span "OFF" at bounding box center [1240, 465] width 24 height 22
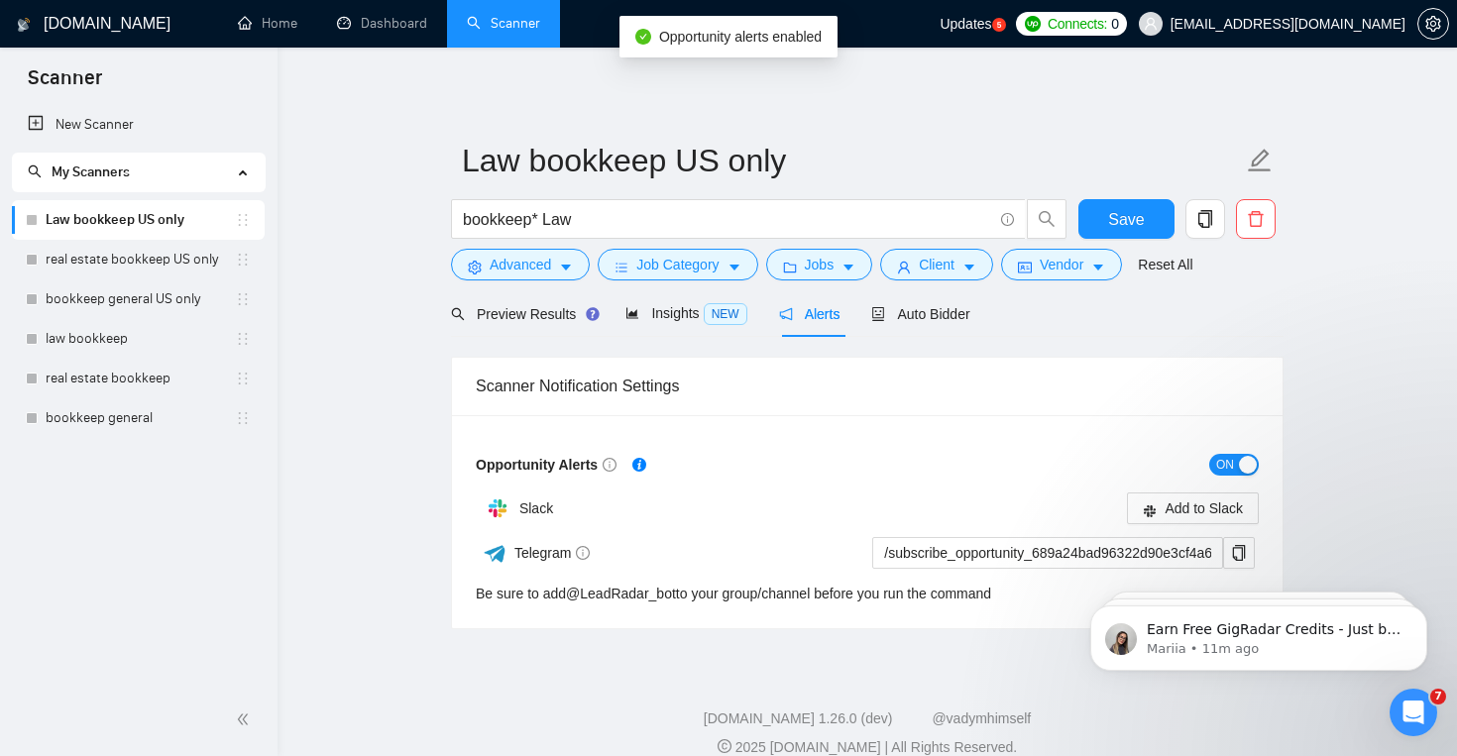
click at [1228, 462] on span "ON" at bounding box center [1225, 465] width 18 height 22
